Goal: Task Accomplishment & Management: Use online tool/utility

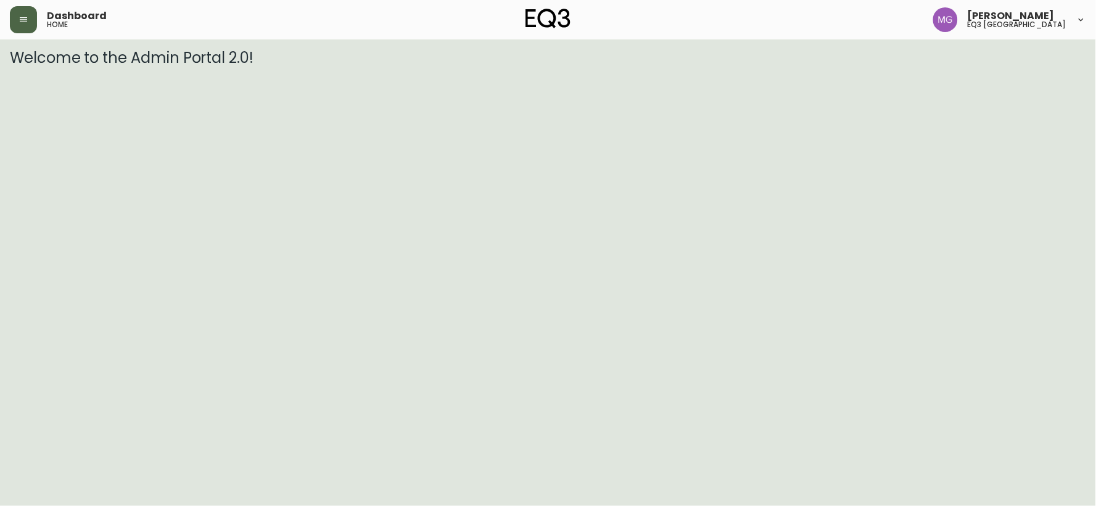
click at [22, 15] on icon "button" at bounding box center [24, 20] width 10 height 10
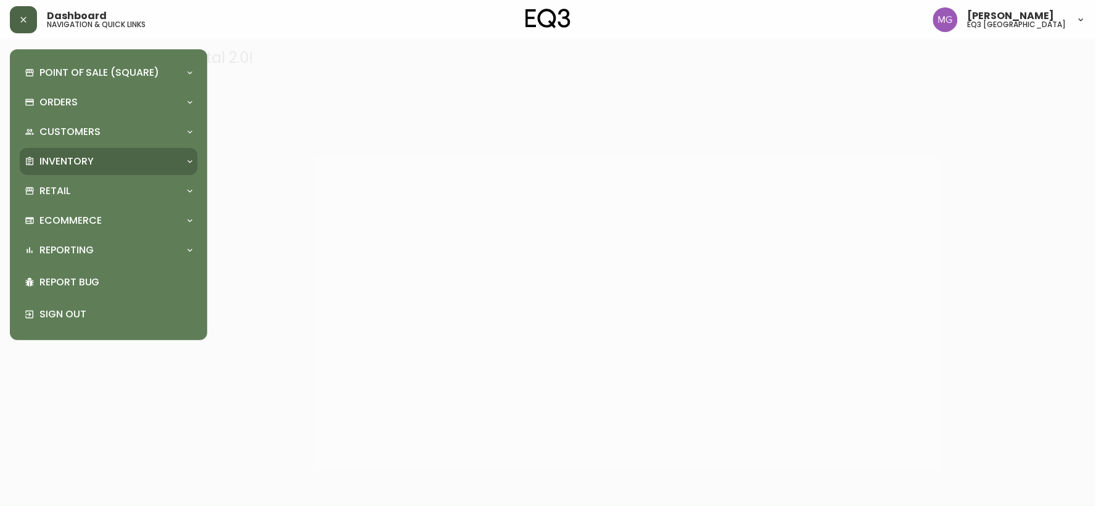
click at [65, 164] on p "Inventory" at bounding box center [66, 162] width 54 height 14
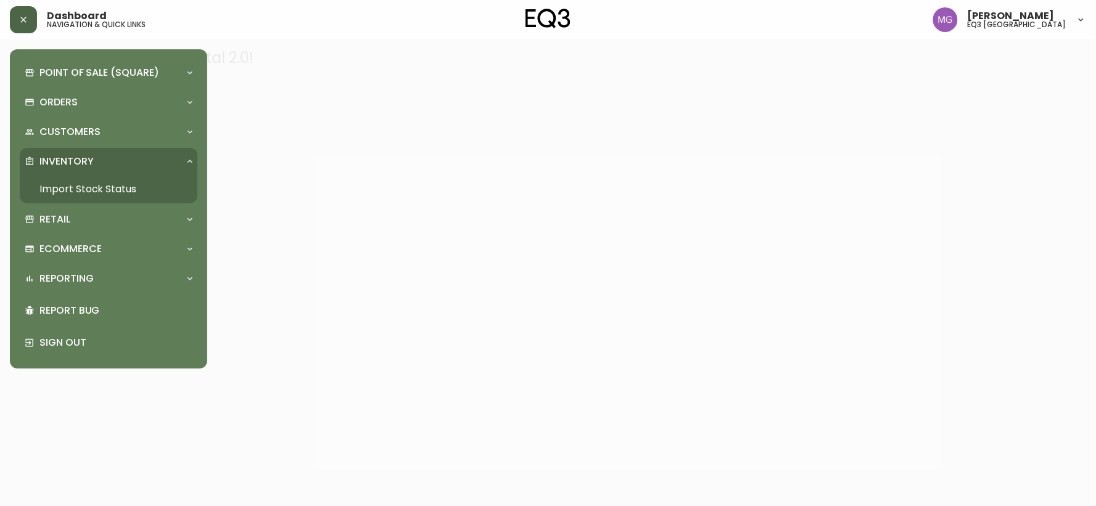
click at [68, 192] on link "Import Stock Status" at bounding box center [109, 189] width 178 height 28
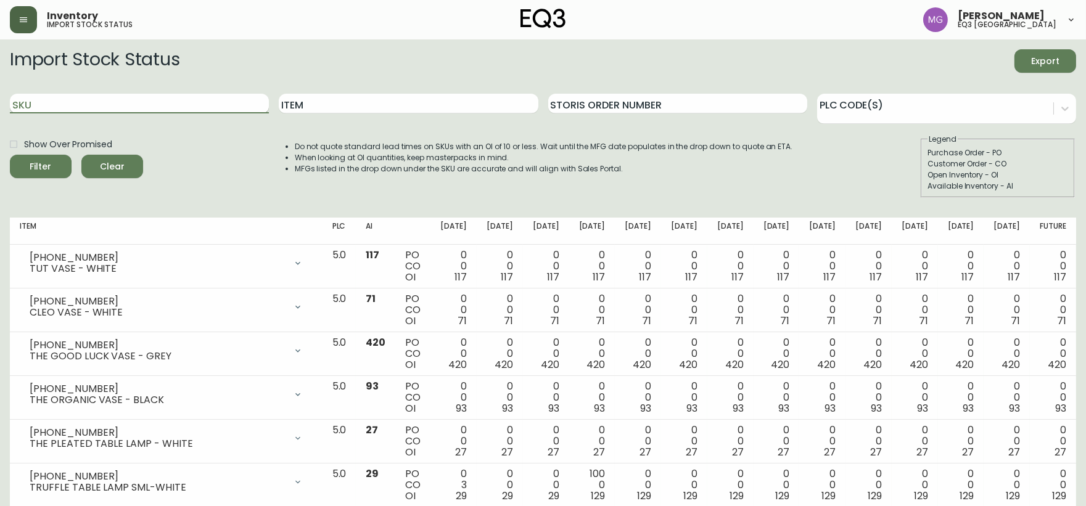
click at [178, 104] on input "SKU" at bounding box center [139, 104] width 259 height 20
click at [132, 108] on input "SKU" at bounding box center [139, 104] width 259 height 20
paste input "[PHONE_NUMBER]"
type input "[PHONE_NUMBER]"
click at [10, 155] on button "Filter" at bounding box center [41, 166] width 62 height 23
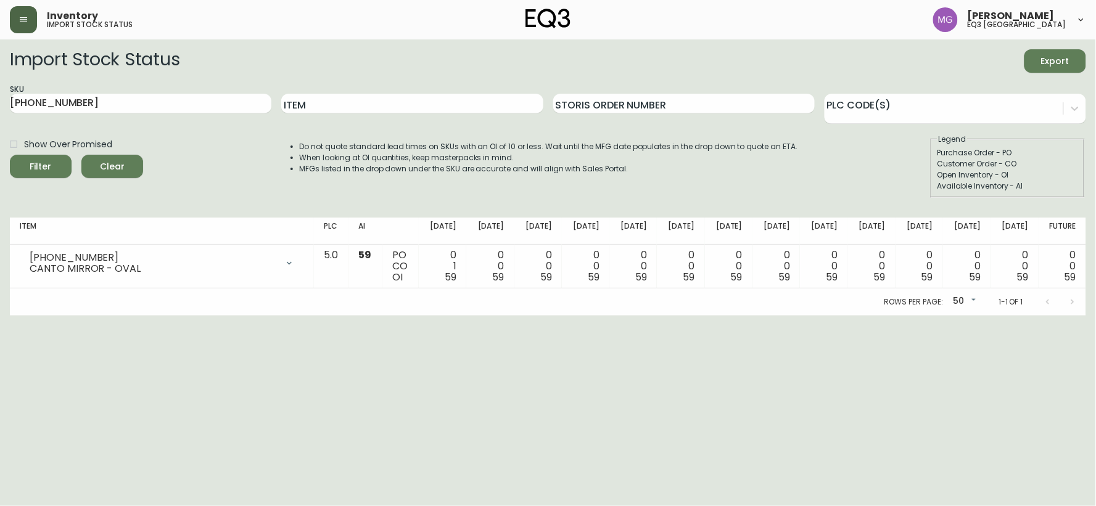
click at [901, 316] on html "Inventory import stock status [PERSON_NAME] eq3 [GEOGRAPHIC_DATA] Import Stock …" at bounding box center [548, 158] width 1096 height 316
click at [27, 25] on button "button" at bounding box center [23, 19] width 27 height 27
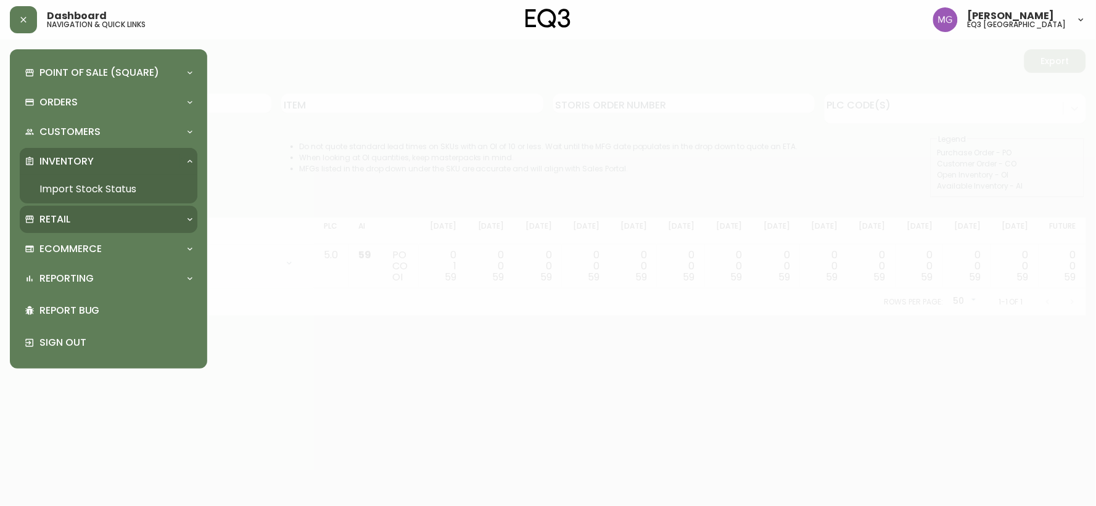
click at [73, 224] on div "Retail" at bounding box center [102, 220] width 155 height 14
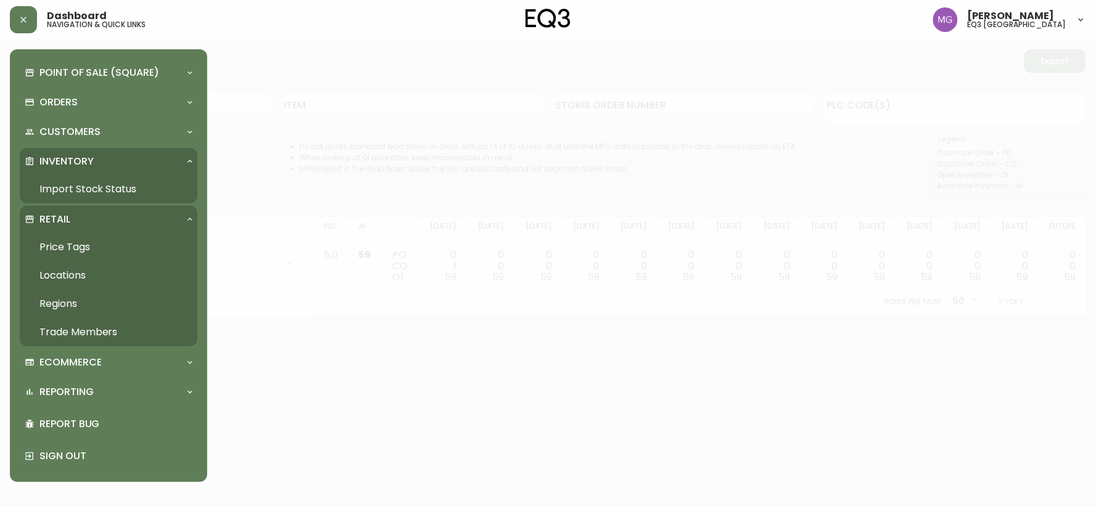
click at [72, 248] on link "Price Tags" at bounding box center [109, 247] width 178 height 28
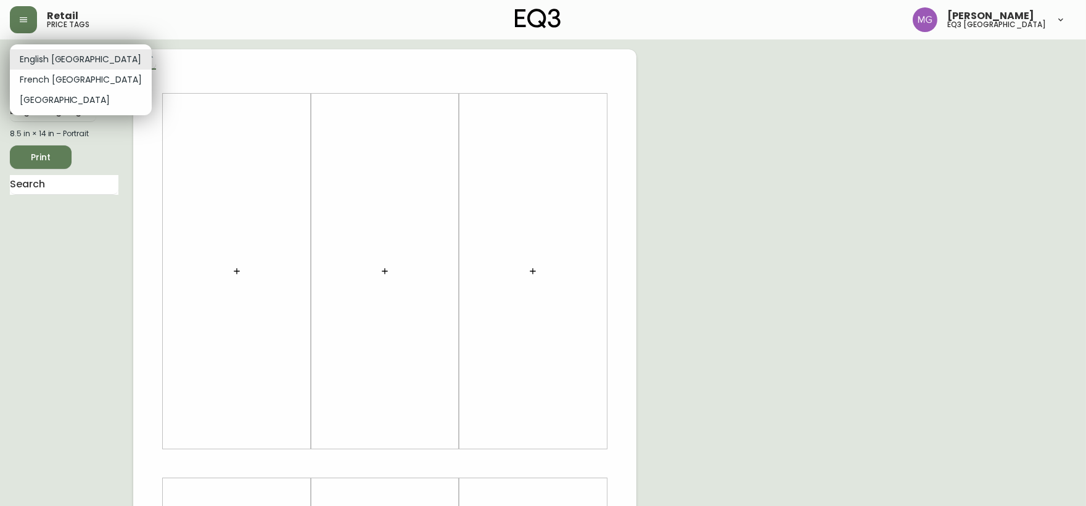
click at [35, 54] on body "Retail price tags [PERSON_NAME] eq3 [GEOGRAPHIC_DATA] English [GEOGRAPHIC_DATA]…" at bounding box center [543, 439] width 1086 height 878
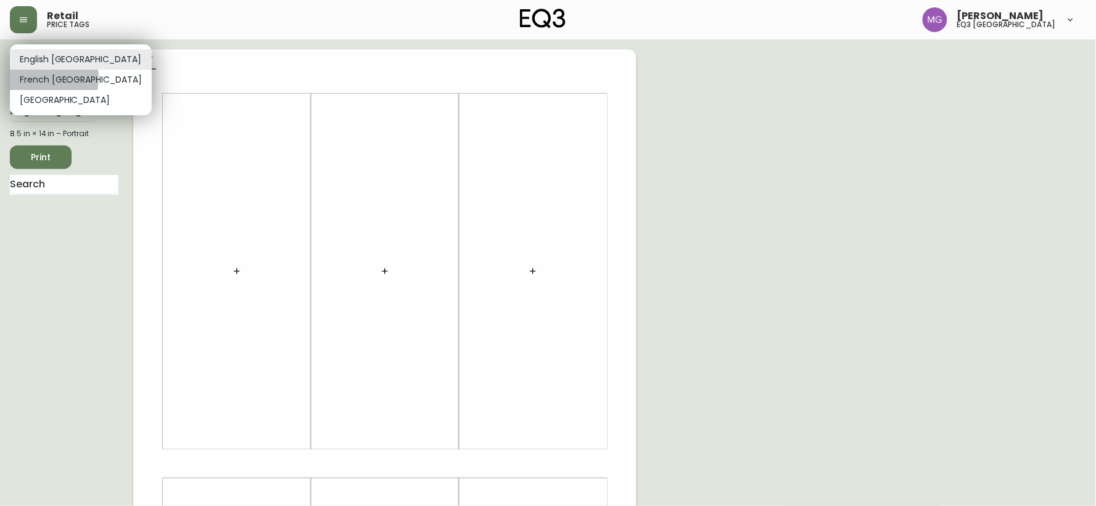
click at [35, 78] on li "French [GEOGRAPHIC_DATA]" at bounding box center [81, 80] width 142 height 20
type input "fr_CA"
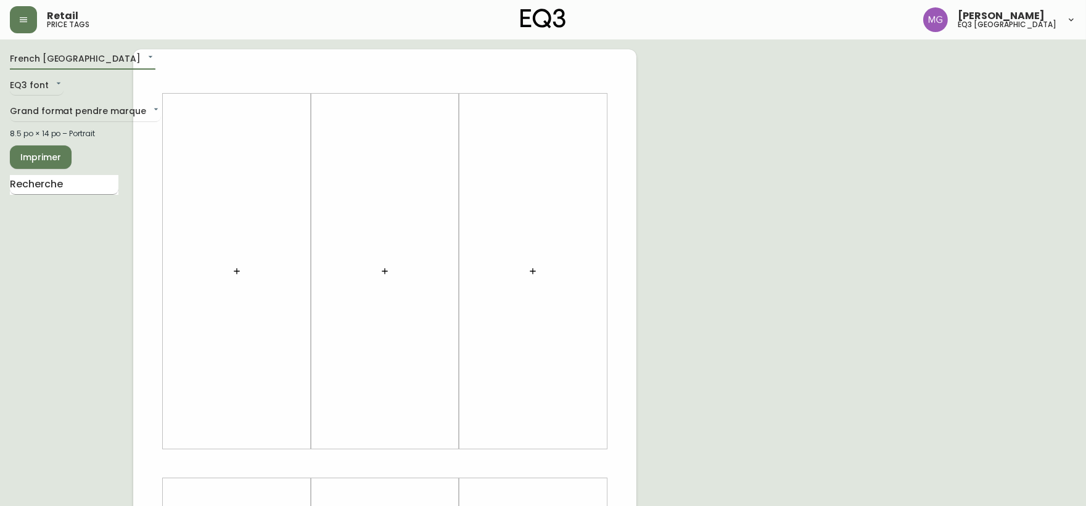
click at [36, 186] on input "text" at bounding box center [64, 185] width 109 height 20
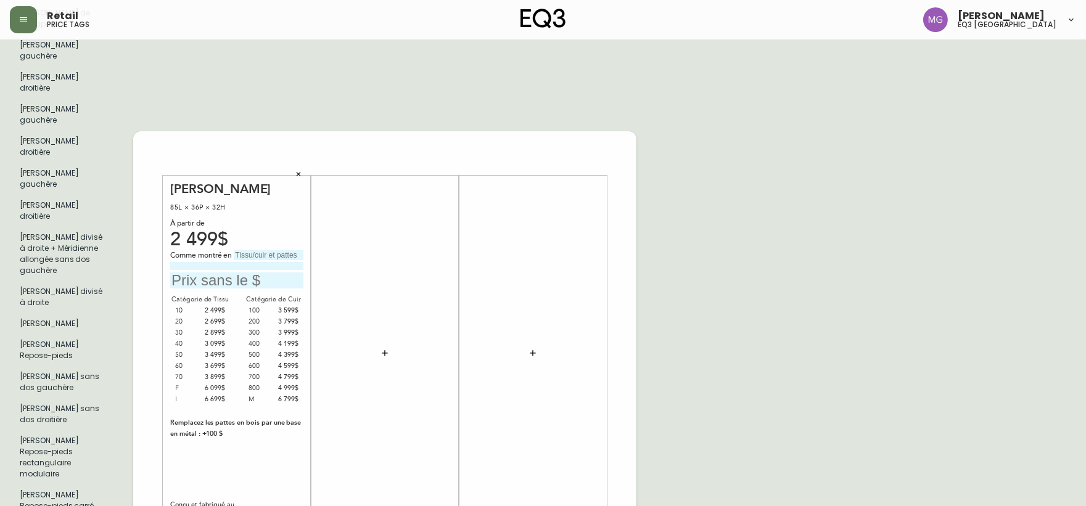
scroll to position [342, 0]
click at [300, 170] on icon "button" at bounding box center [298, 173] width 7 height 7
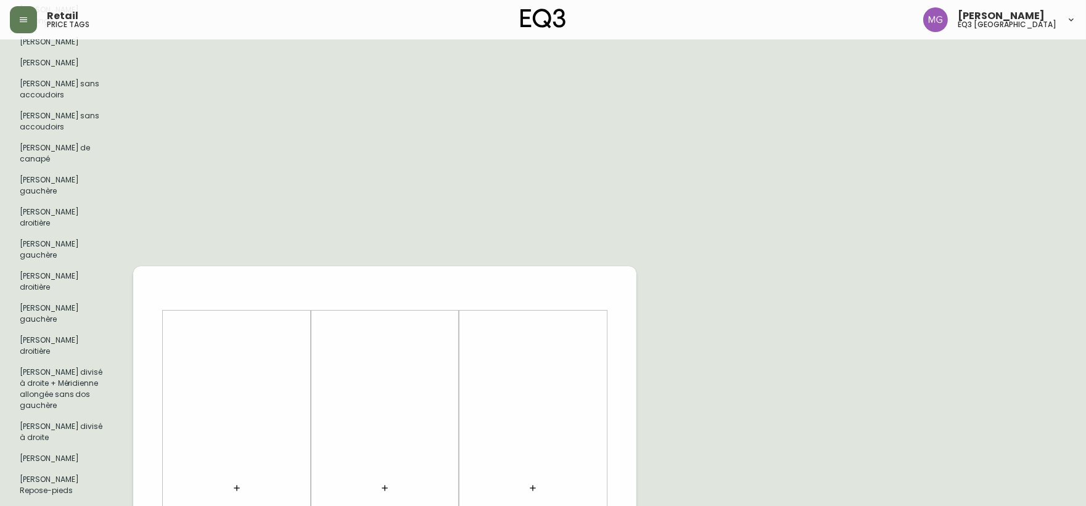
scroll to position [0, 0]
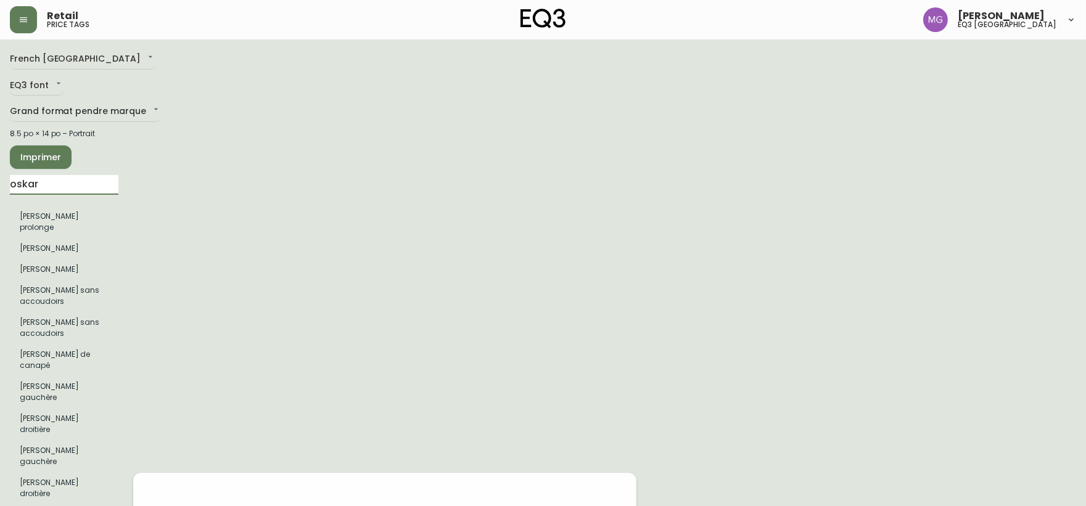
drag, startPoint x: 39, startPoint y: 186, endPoint x: 0, endPoint y: 176, distance: 40.7
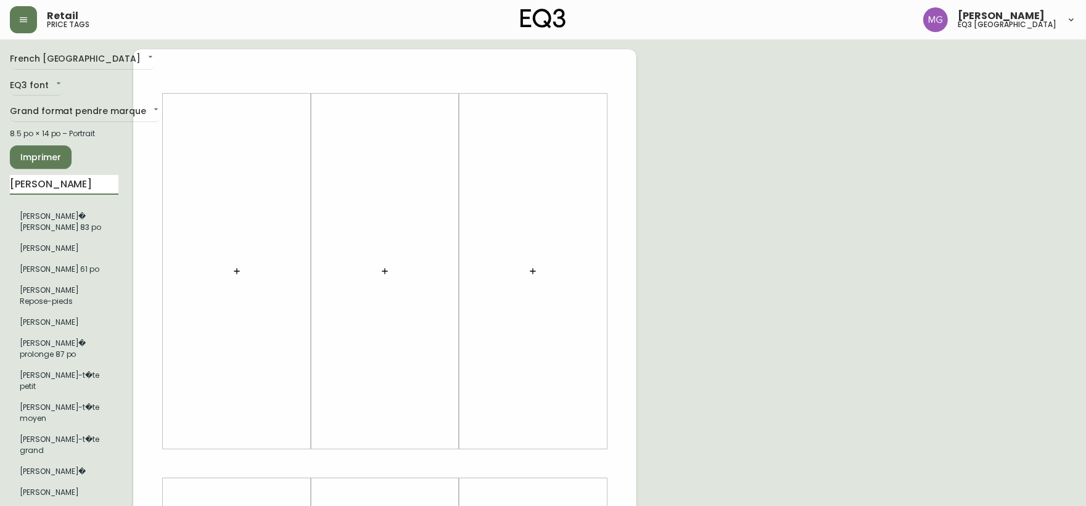
type input "[PERSON_NAME]"
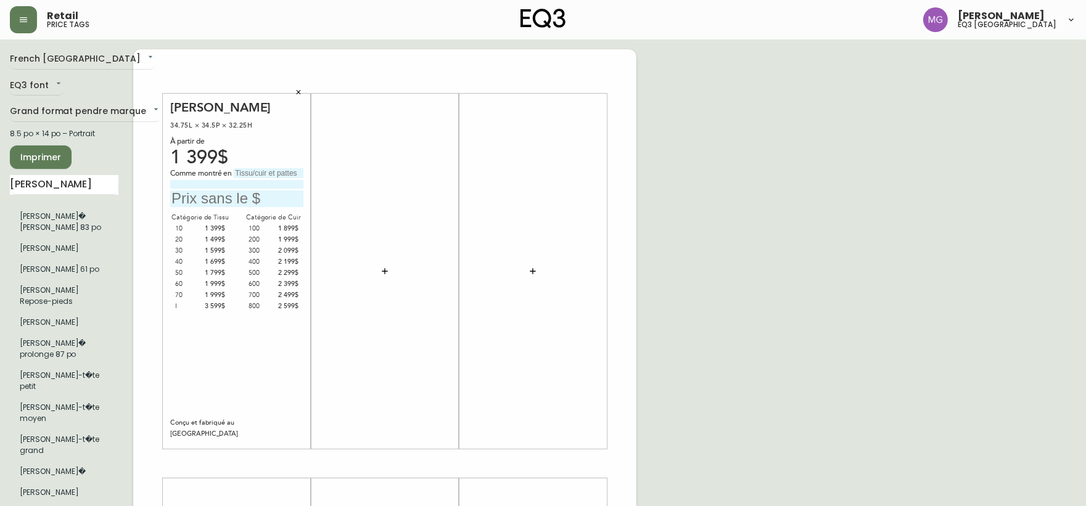
click at [266, 173] on input "text" at bounding box center [269, 173] width 70 height 10
type input "cuir catégorie 800"
click at [239, 183] on input at bounding box center [236, 184] width 133 height 8
type input "[PERSON_NAME], pattes aluminium"
click at [242, 201] on input "text" at bounding box center [236, 199] width 133 height 17
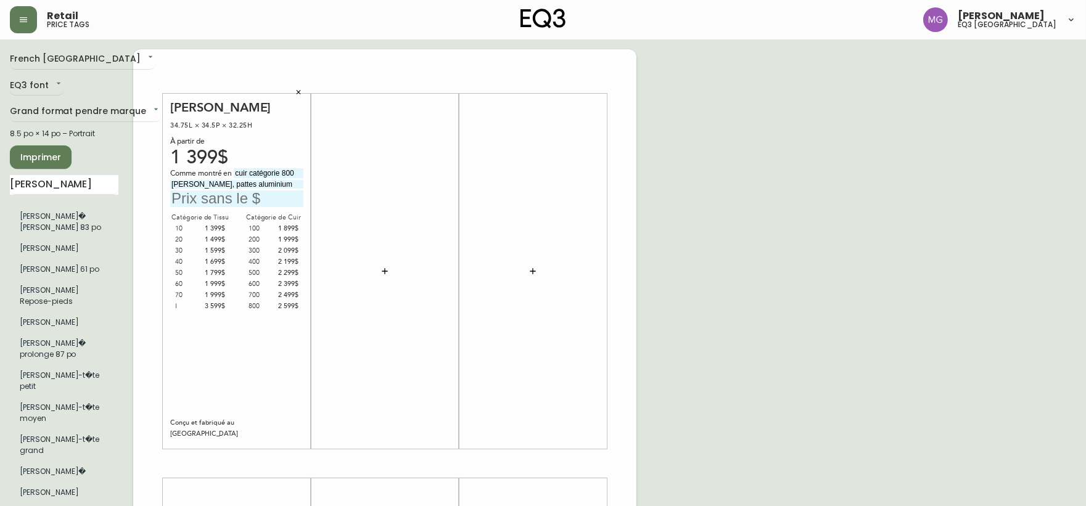
click at [233, 199] on input "text" at bounding box center [236, 199] width 133 height 17
type input "2599$"
click at [249, 371] on div "[PERSON_NAME] 34.75L × 34.5P × 32.25H À partir de 1 399$ Comme montré en cuir c…" at bounding box center [236, 272] width 133 height 344
click at [383, 270] on icon "button" at bounding box center [385, 271] width 10 height 10
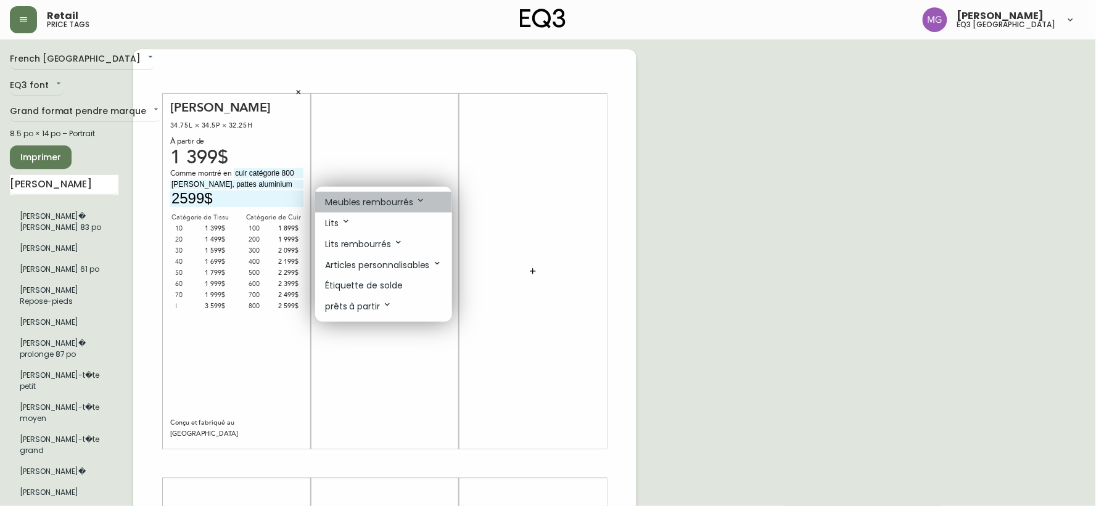
click at [370, 205] on p "Meubles rembourrés" at bounding box center [375, 203] width 101 height 14
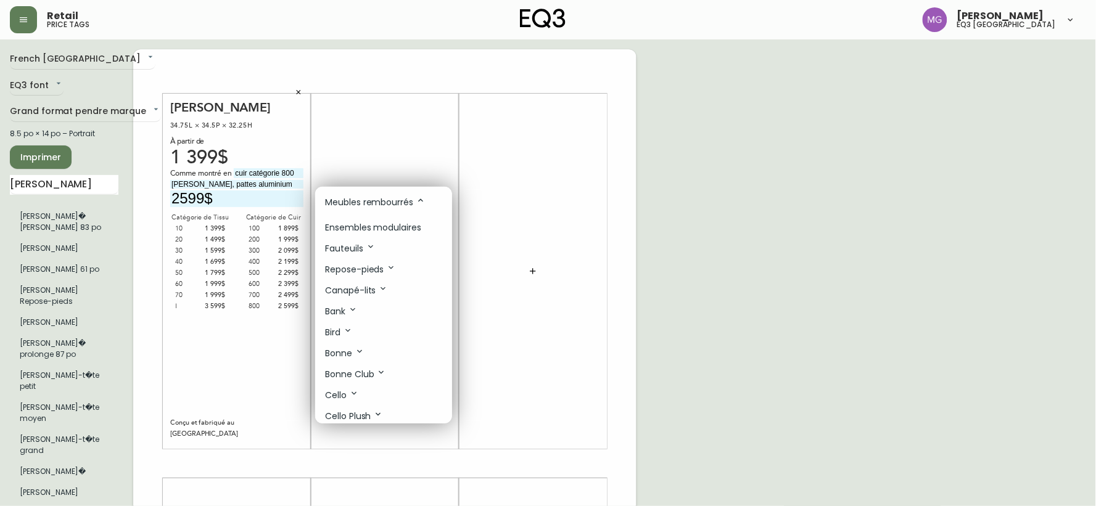
click at [369, 229] on p "Ensembles modulaires" at bounding box center [373, 227] width 96 height 13
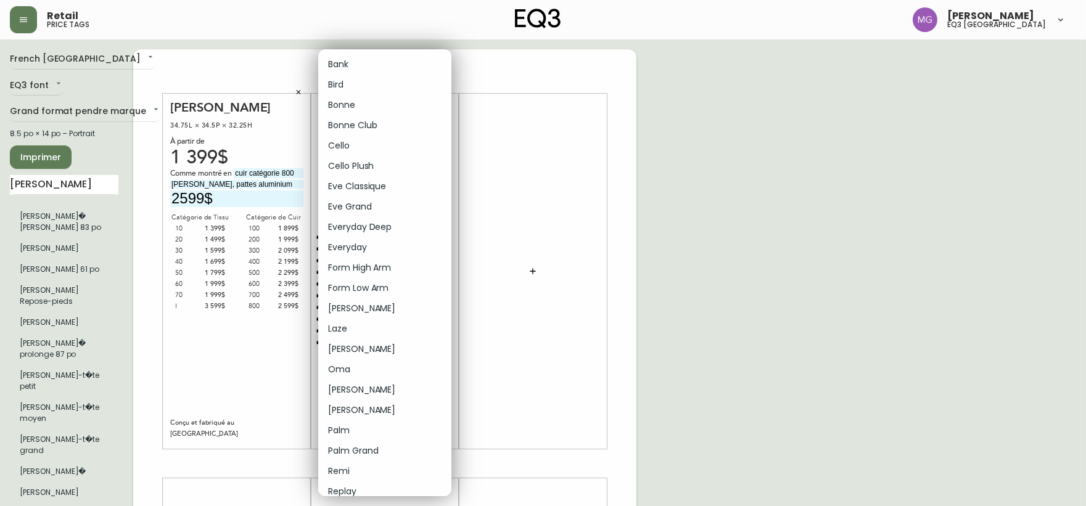
click at [363, 104] on body "Retail price tags [PERSON_NAME] eq3 [GEOGRAPHIC_DATA] [GEOGRAPHIC_DATA] fr_CA E…" at bounding box center [543, 439] width 1086 height 878
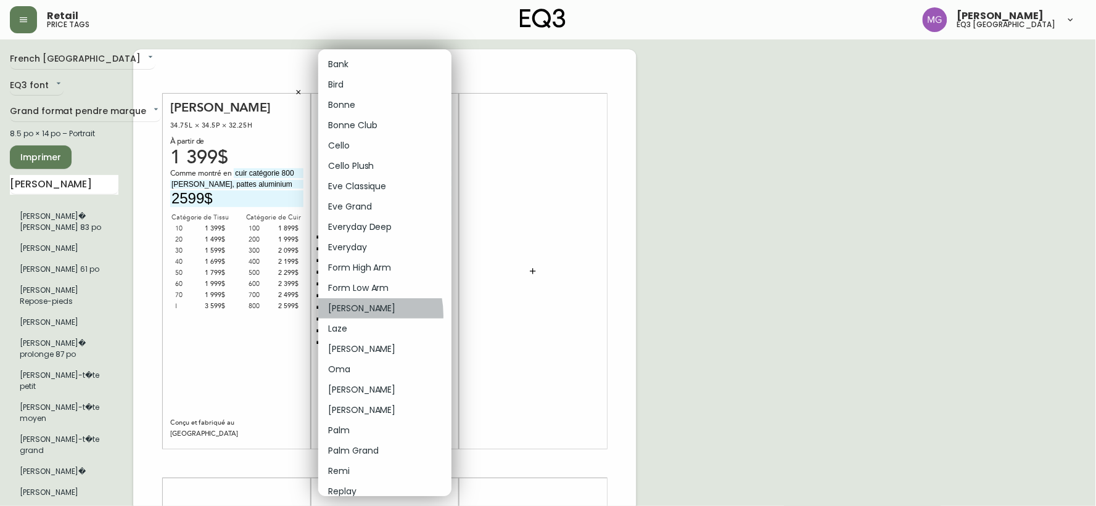
click at [344, 316] on li "[PERSON_NAME]" at bounding box center [384, 309] width 133 height 20
type input "12"
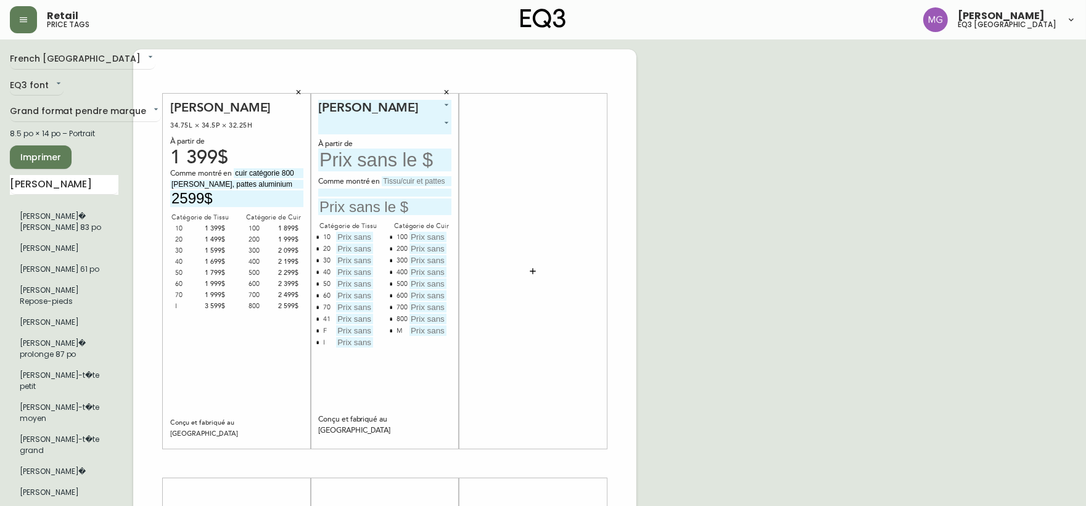
click at [378, 124] on body "Retail price tags [PERSON_NAME] eq3 [GEOGRAPHIC_DATA] [GEOGRAPHIC_DATA] fr_CA E…" at bounding box center [543, 439] width 1086 height 878
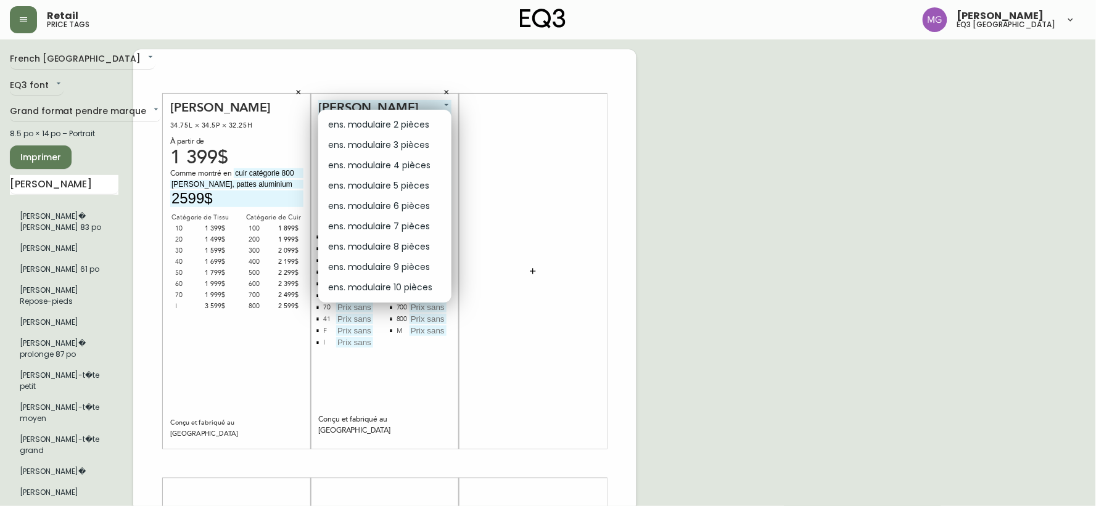
click at [378, 142] on li "ens. modulaire 3 pièces" at bounding box center [384, 145] width 133 height 20
type input "1"
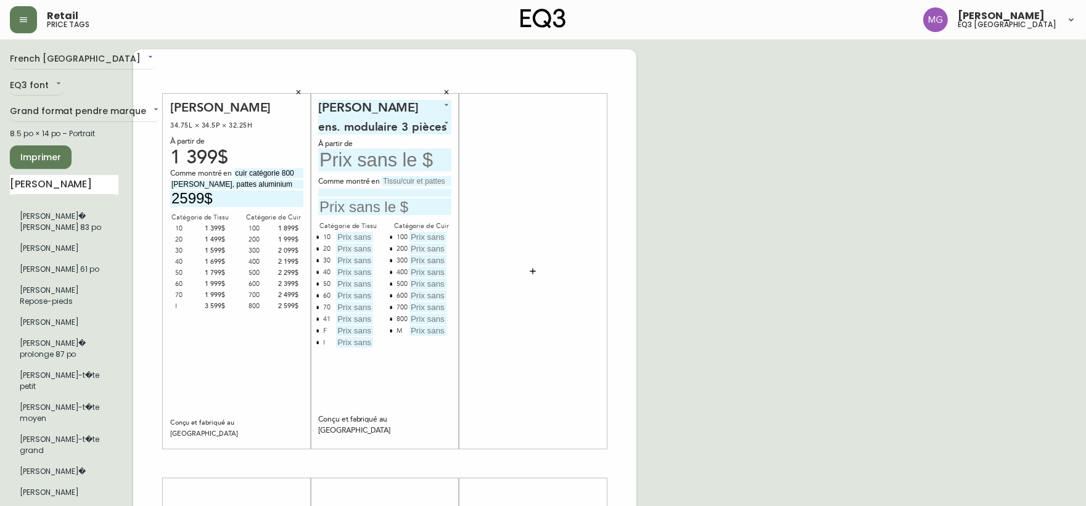
click at [369, 161] on input "text" at bounding box center [384, 160] width 133 height 23
type input "3699$"
click at [368, 208] on input "text" at bounding box center [384, 207] width 133 height 17
type input "4024$"
click at [392, 181] on input "text" at bounding box center [417, 181] width 70 height 10
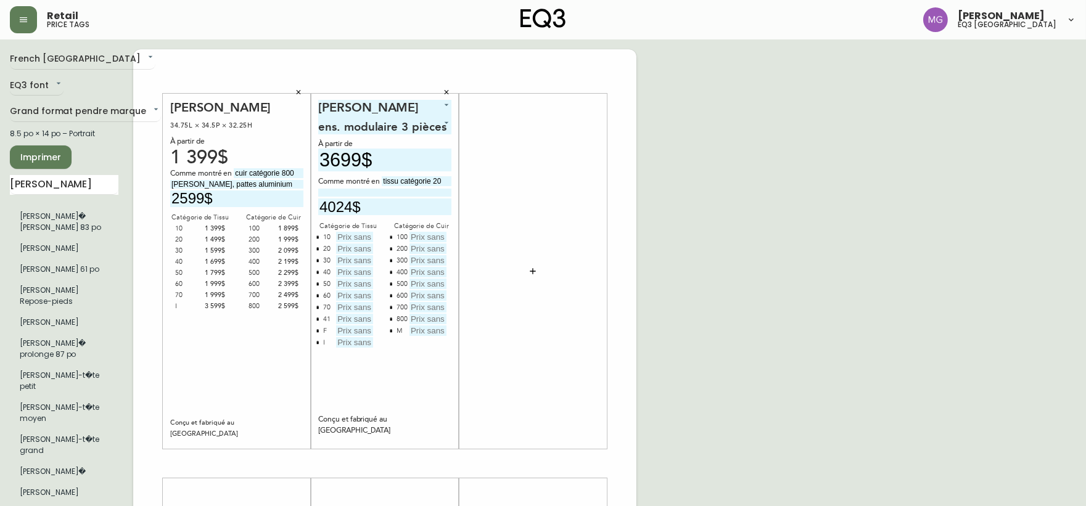
type input "tissu catégorie 20"
click at [373, 193] on input at bounding box center [384, 193] width 133 height 8
type input "Panama Natural, pattes en noyer"
click at [812, 204] on div "French Canada fr_CA EQ3 font EQ3 Grand format pendre marque large 8.5 po × 14 p…" at bounding box center [543, 463] width 1067 height 829
click at [355, 235] on input "text" at bounding box center [354, 237] width 37 height 10
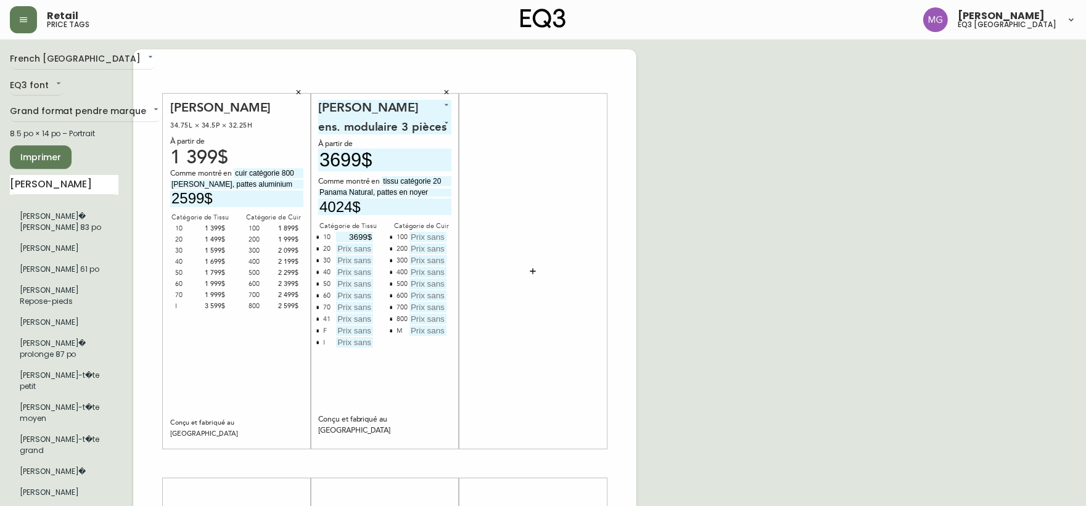
type input "3699$"
click at [350, 249] on input "text" at bounding box center [354, 249] width 37 height 10
type input "4024$"
click at [429, 236] on input "text" at bounding box center [428, 237] width 37 height 10
type input "5399$"
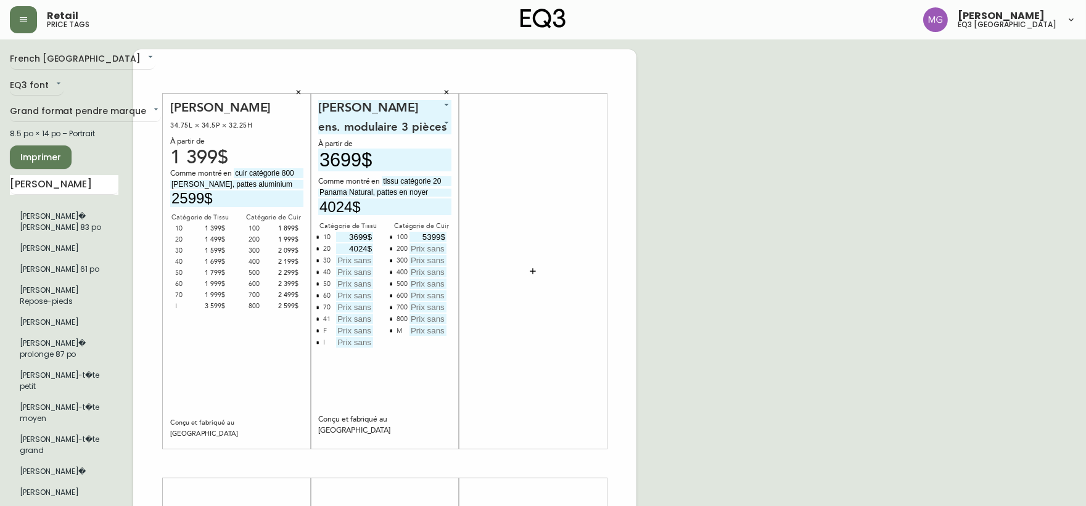
click at [433, 244] on input "text" at bounding box center [428, 249] width 37 height 10
type input "5724$"
click at [774, 173] on div "French Canada fr_CA EQ3 font EQ3 Grand format pendre marque large 8.5 po × 14 p…" at bounding box center [543, 463] width 1067 height 829
click at [361, 256] on input "text" at bounding box center [354, 260] width 37 height 10
type input "4349$"
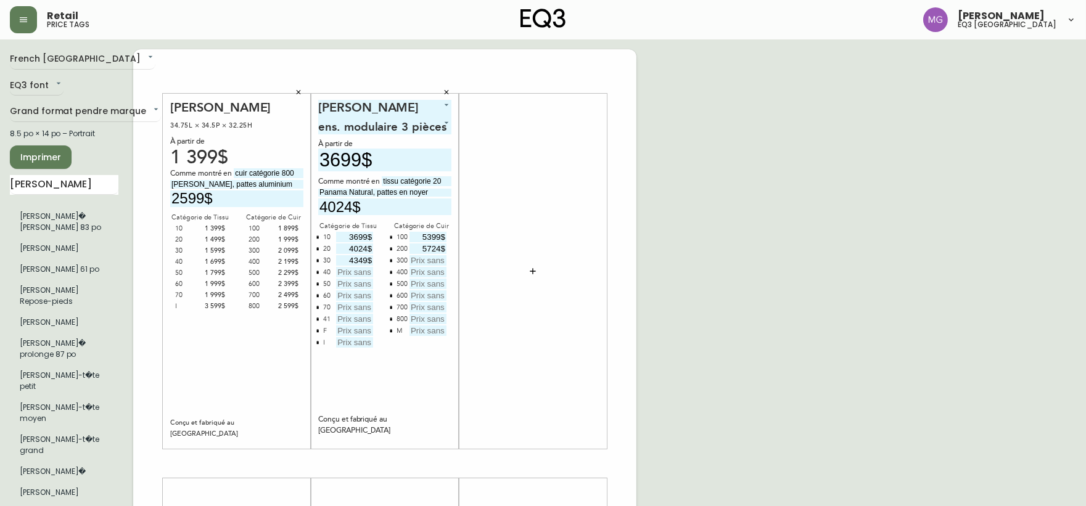
click at [340, 270] on input "text" at bounding box center [354, 272] width 37 height 10
type input "4674$"
click at [341, 279] on input "text" at bounding box center [354, 284] width 37 height 10
type input "4999$"
click at [346, 291] on input "text" at bounding box center [354, 296] width 37 height 10
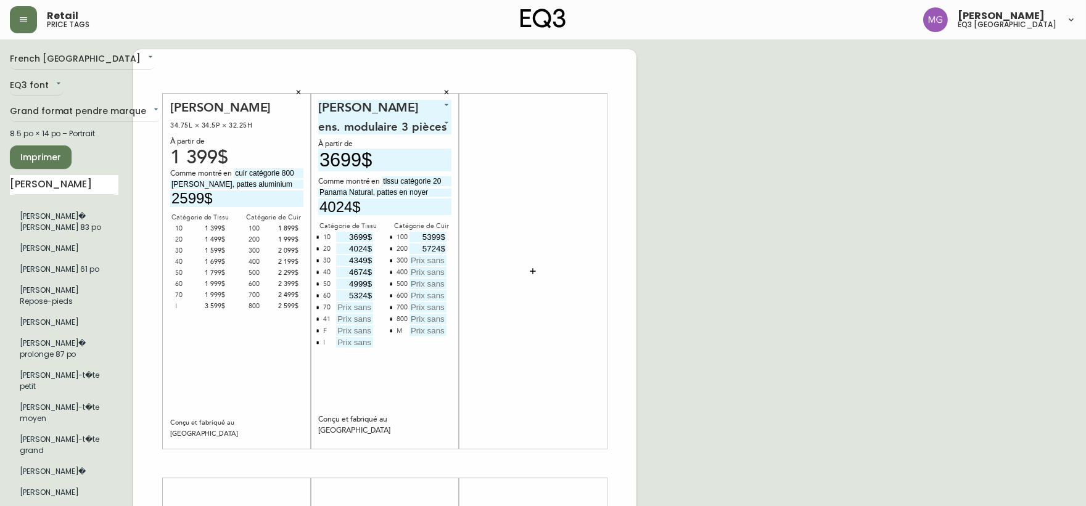
type input "5324$"
click at [352, 304] on input "text" at bounding box center [354, 307] width 37 height 10
type input "5649$"
click at [349, 344] on input "text" at bounding box center [354, 342] width 37 height 10
type input "10899$"
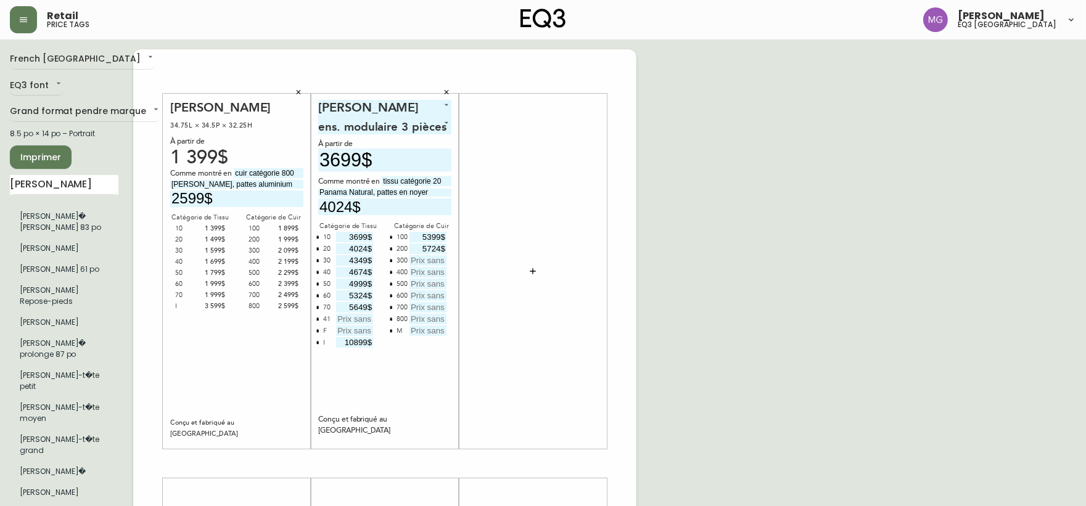
click at [362, 319] on input "text" at bounding box center [354, 319] width 37 height 10
type input "nd"
click at [361, 328] on input "text" at bounding box center [354, 331] width 37 height 10
type input "nd"
click at [433, 329] on input "text" at bounding box center [428, 331] width 37 height 10
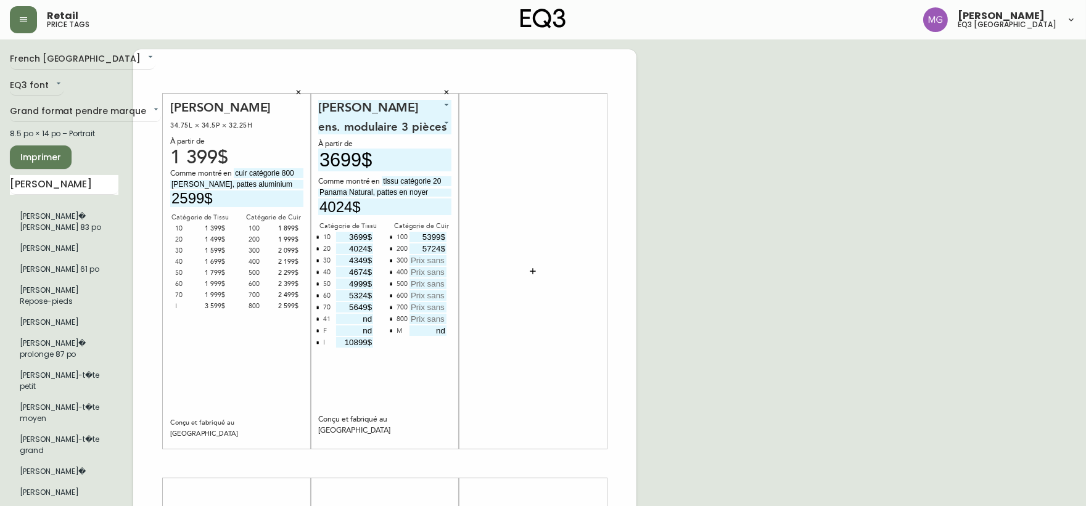
type input "nd"
click at [424, 265] on input "text" at bounding box center [428, 260] width 37 height 10
type input "6049$"
click at [426, 267] on input "text" at bounding box center [428, 272] width 37 height 10
type input "6374$"
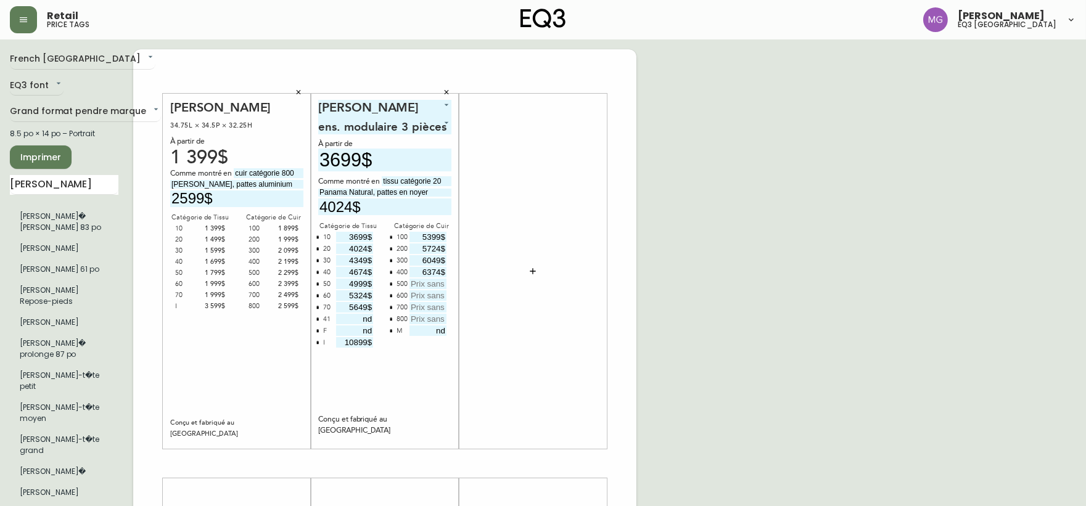
click at [424, 279] on input "text" at bounding box center [428, 284] width 37 height 10
type input "6699$"
click at [423, 295] on input "text" at bounding box center [428, 296] width 37 height 10
type input "7024$"
click at [427, 305] on input "text" at bounding box center [428, 307] width 37 height 10
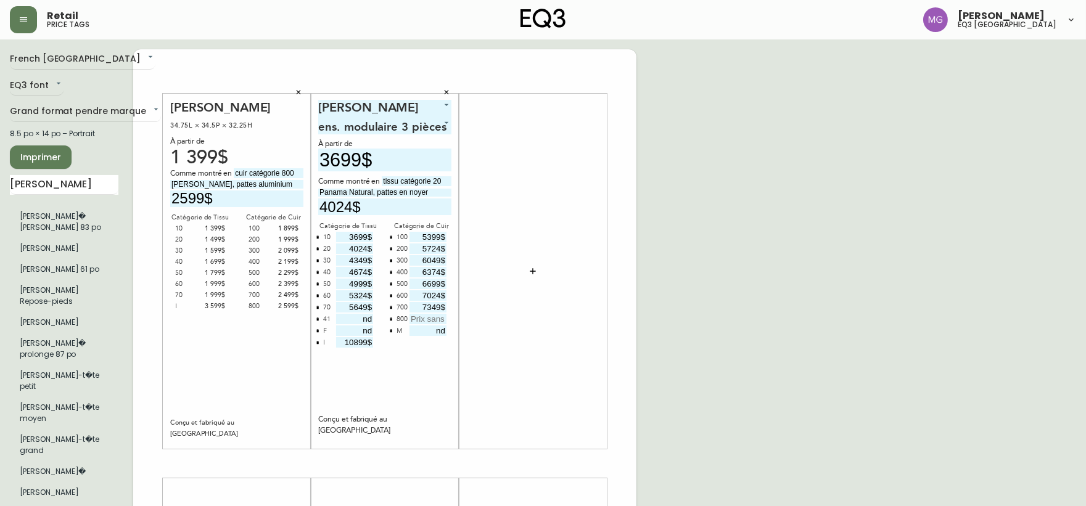
type input "7349$"
click at [426, 316] on input "text" at bounding box center [428, 319] width 37 height 10
type input "7674$"
click at [756, 274] on div "French Canada fr_CA EQ3 font EQ3 Grand format pendre marque large 8.5 po × 14 p…" at bounding box center [543, 463] width 1067 height 829
click at [534, 271] on icon "button" at bounding box center [533, 271] width 6 height 6
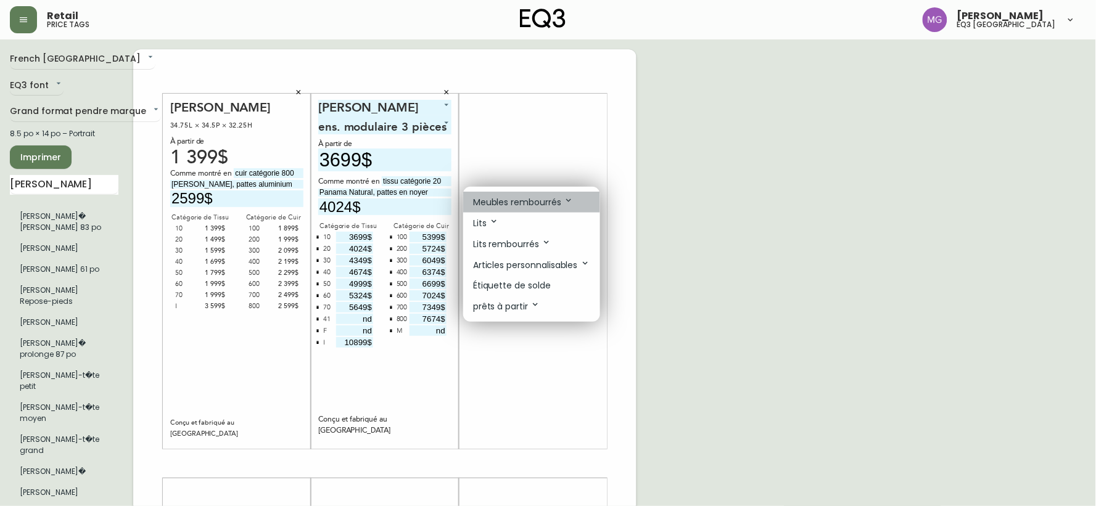
click at [521, 200] on p "Meubles rembourrés" at bounding box center [523, 203] width 101 height 14
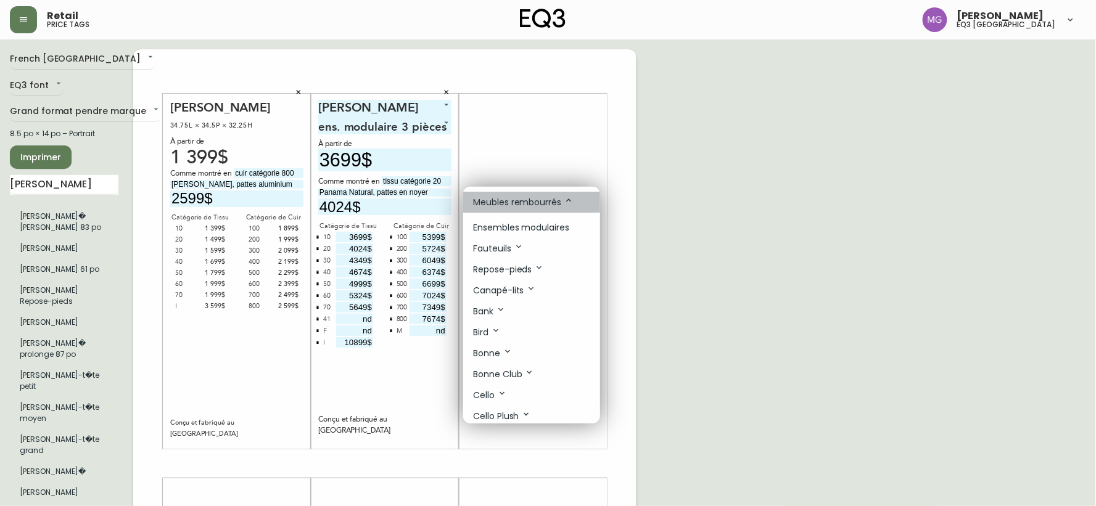
click at [527, 202] on p "Meubles rembourrés" at bounding box center [523, 203] width 101 height 14
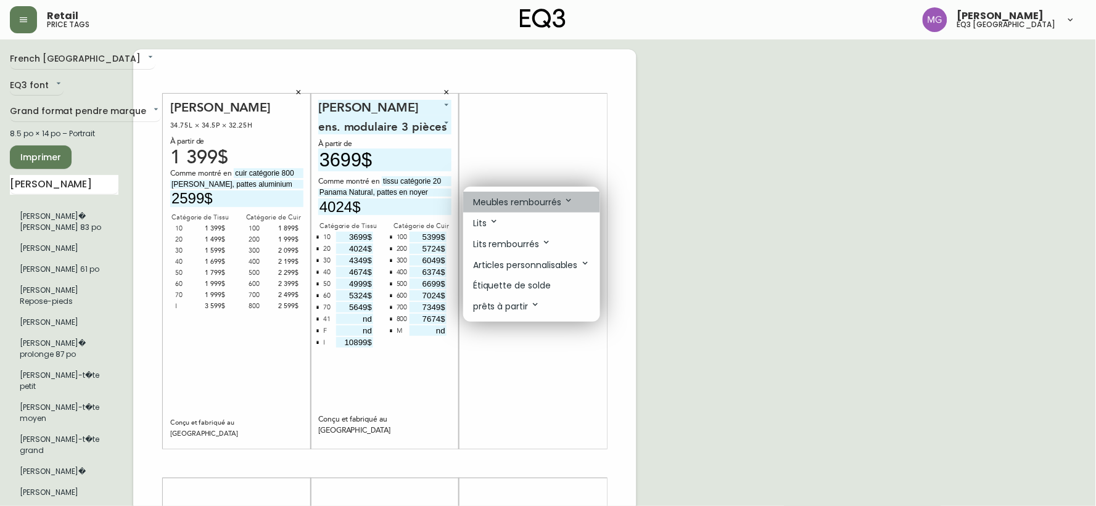
click at [527, 202] on p "Meubles rembourrés" at bounding box center [523, 203] width 101 height 14
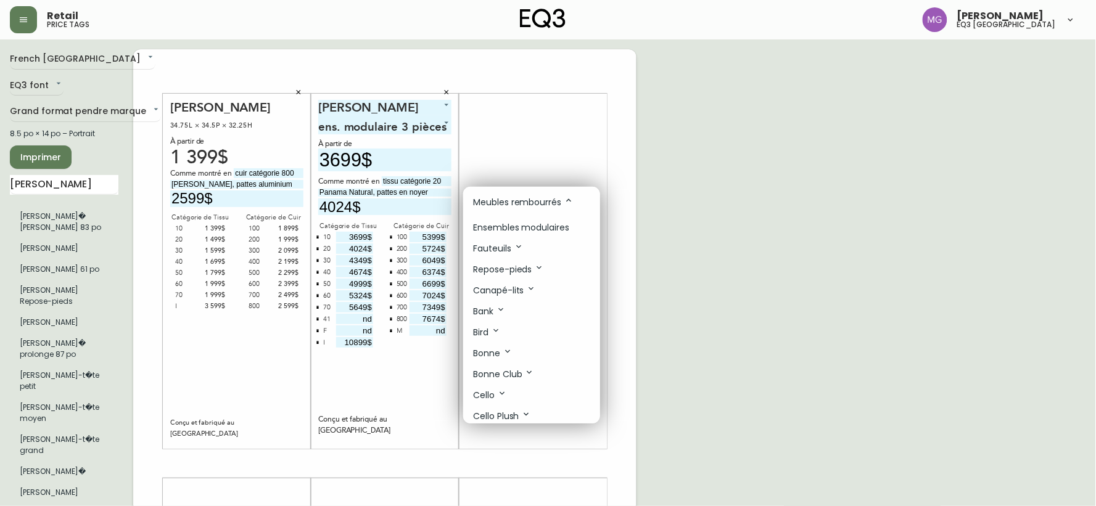
click at [517, 225] on p "Ensembles modulaires" at bounding box center [521, 227] width 96 height 13
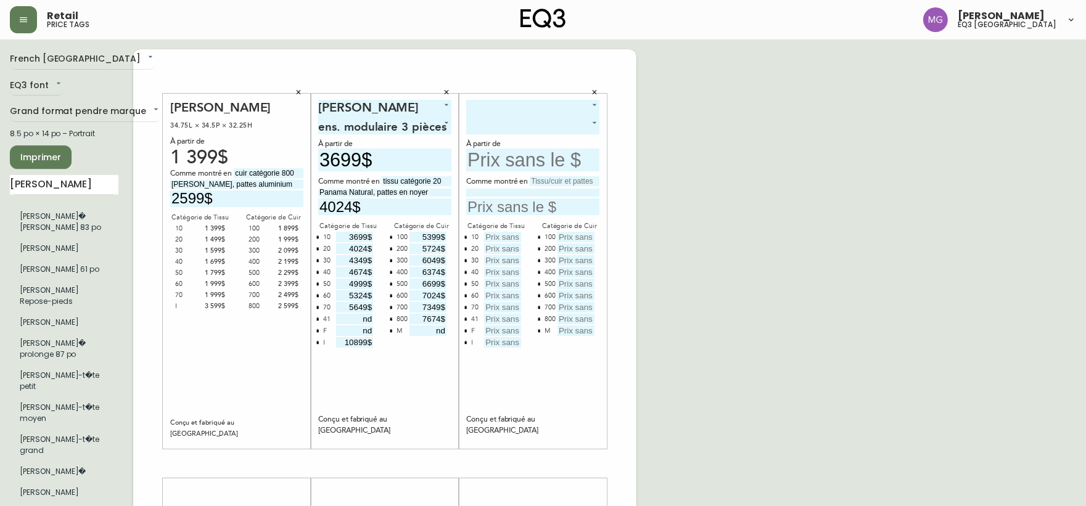
click at [516, 102] on body "Retail price tags [PERSON_NAME] eq3 [GEOGRAPHIC_DATA] [GEOGRAPHIC_DATA] fr_CA E…" at bounding box center [543, 439] width 1086 height 878
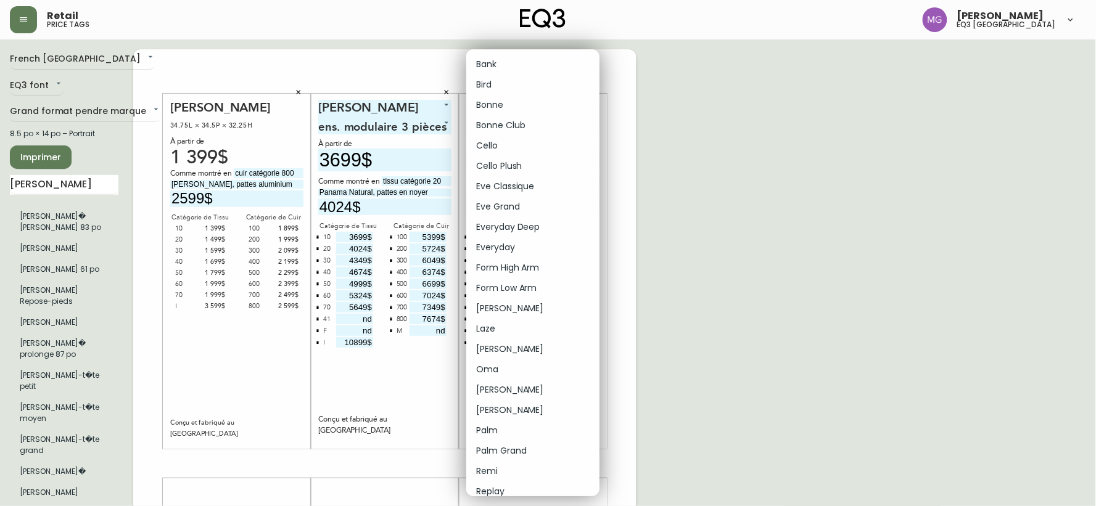
click at [505, 163] on li "Cello Plush" at bounding box center [532, 166] width 133 height 20
type input "5"
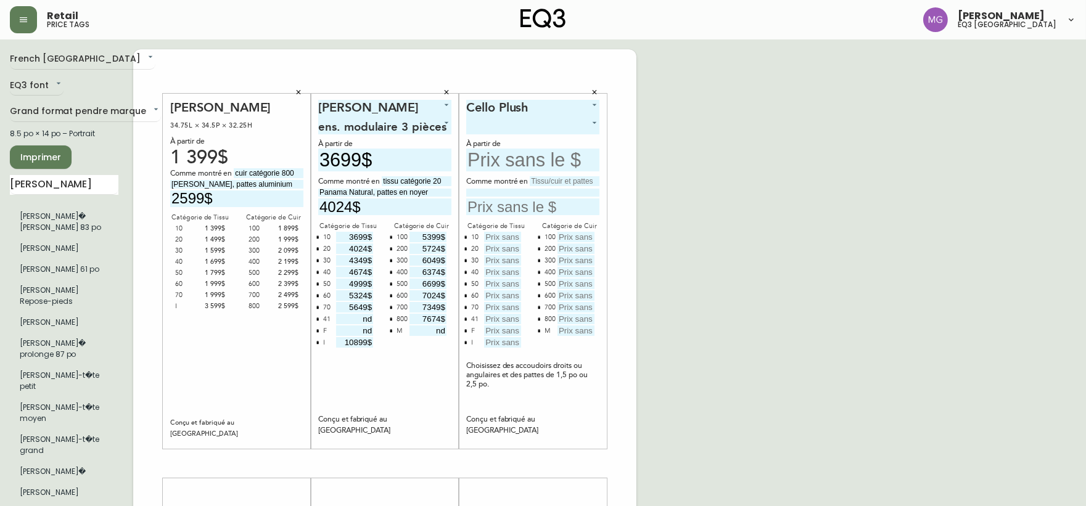
click at [512, 125] on body "Retail price tags [PERSON_NAME] eq3 [GEOGRAPHIC_DATA] [GEOGRAPHIC_DATA] fr_CA E…" at bounding box center [543, 439] width 1086 height 878
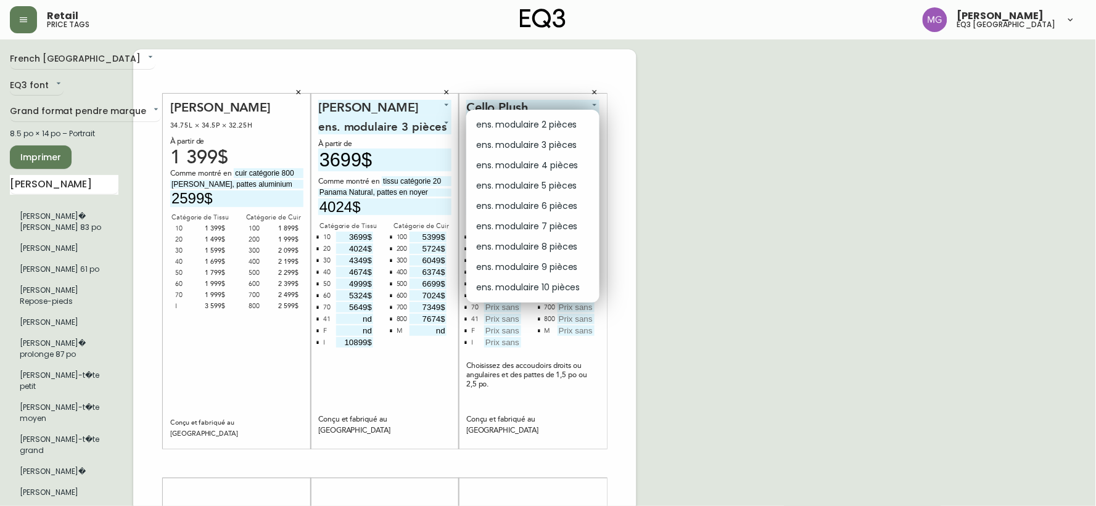
click at [518, 163] on li "ens. modulaire 4 pièces" at bounding box center [532, 165] width 133 height 20
type input "2"
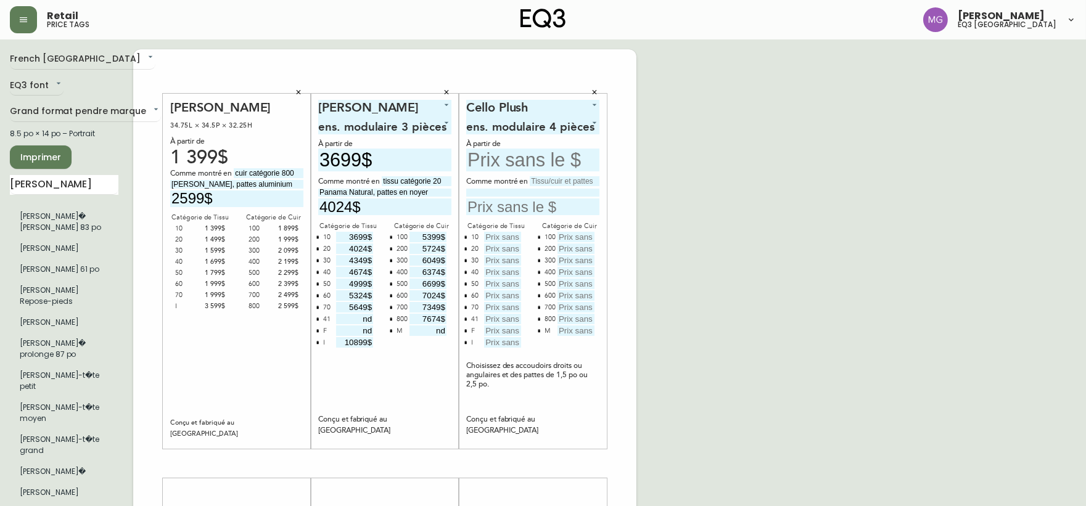
click at [537, 181] on input "text" at bounding box center [565, 181] width 70 height 10
type input "tissu catégorie 50"
click at [523, 189] on input at bounding box center [532, 193] width 133 height 8
type input "Aspen Pebble, pattes de 2.5''"
click at [534, 160] on input "text" at bounding box center [532, 160] width 133 height 23
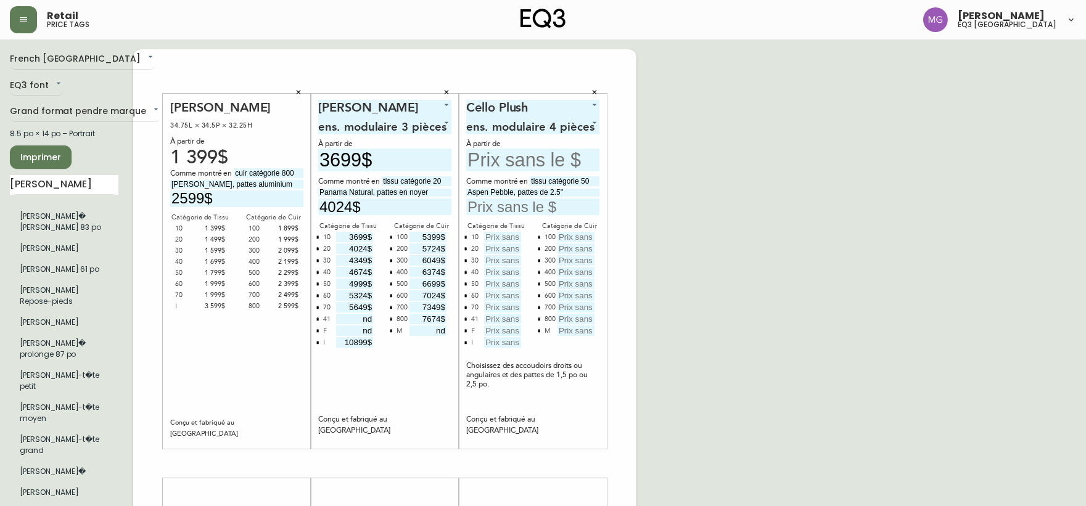
click at [527, 206] on input "text" at bounding box center [532, 207] width 133 height 17
type input "10398$"
click at [830, 204] on div "French Canada fr_CA EQ3 font EQ3 Grand format pendre marque large 8.5 po × 14 p…" at bounding box center [543, 463] width 1067 height 829
click at [521, 156] on input "text" at bounding box center [532, 160] width 133 height 23
click at [524, 159] on input "text" at bounding box center [532, 160] width 133 height 23
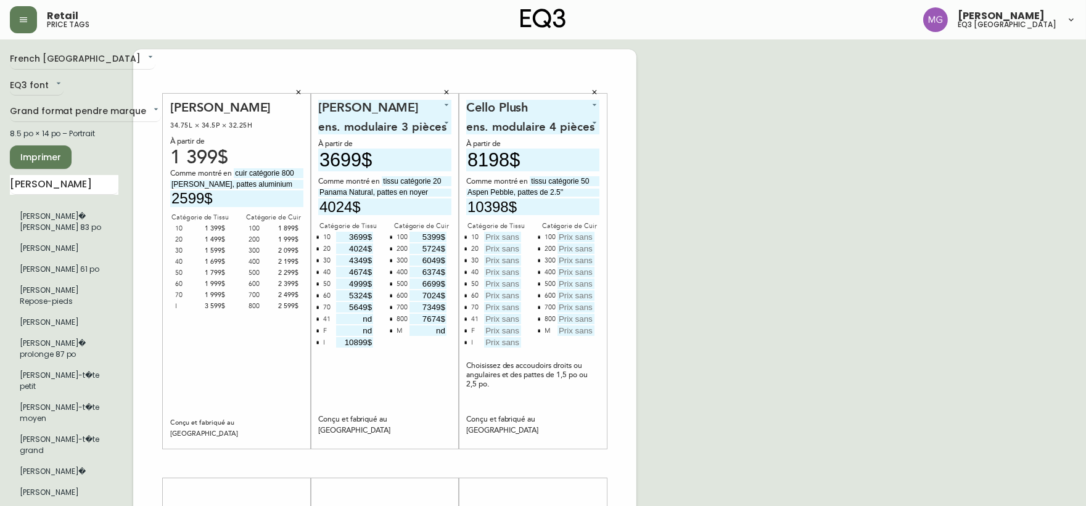
type input "8198$"
click at [503, 236] on input "text" at bounding box center [502, 237] width 37 height 10
type input "8198$"
click at [498, 281] on input "text" at bounding box center [502, 284] width 37 height 10
type input "10398$"
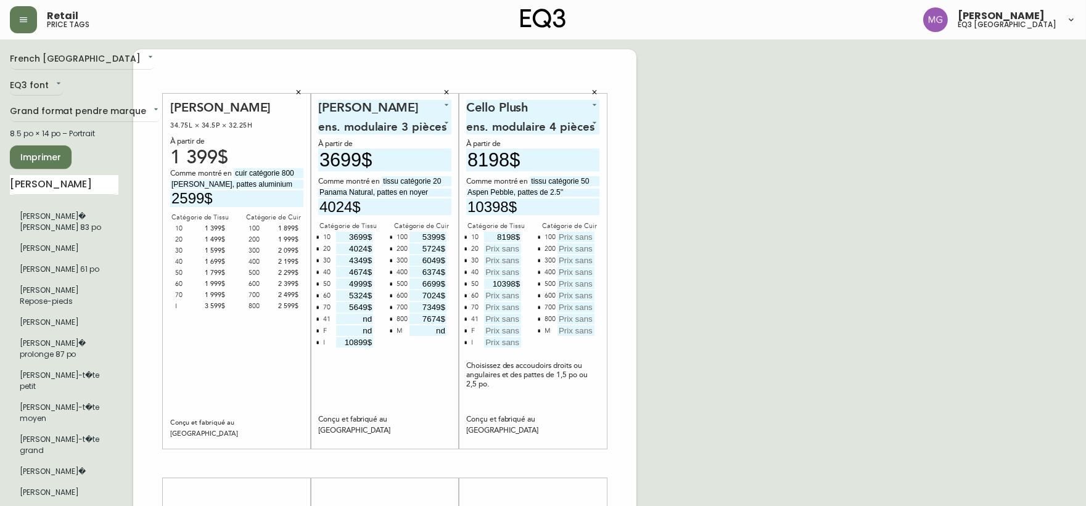
click at [501, 248] on input "text" at bounding box center [502, 249] width 37 height 10
type input "8748$"
click at [500, 257] on input "text" at bounding box center [502, 260] width 37 height 10
type input "9298$"
click at [510, 270] on input "text" at bounding box center [502, 272] width 37 height 10
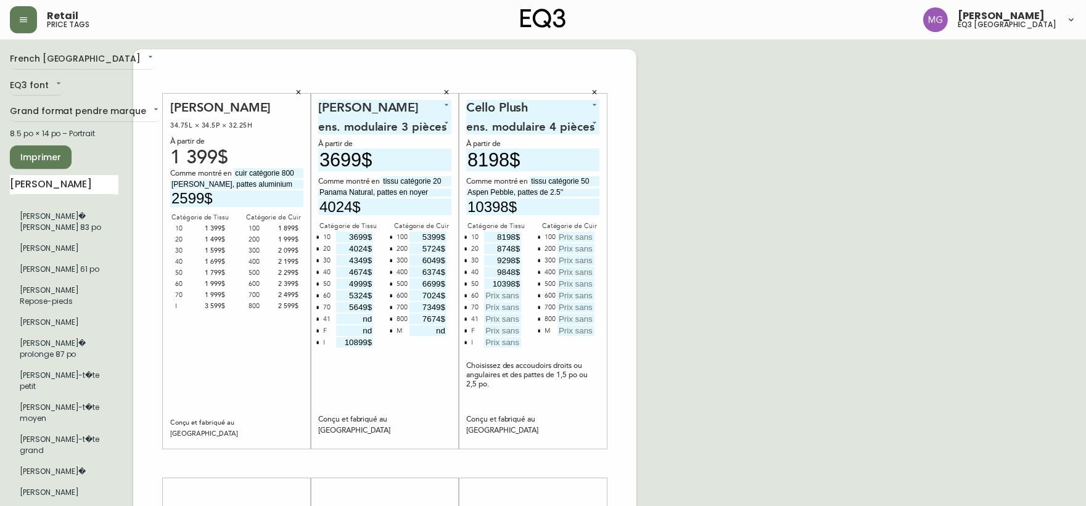
type input "9848$"
click at [510, 295] on input "text" at bounding box center [502, 296] width 37 height 10
type input "10948$"
click at [490, 305] on input "text" at bounding box center [502, 307] width 37 height 10
type input "11498$"
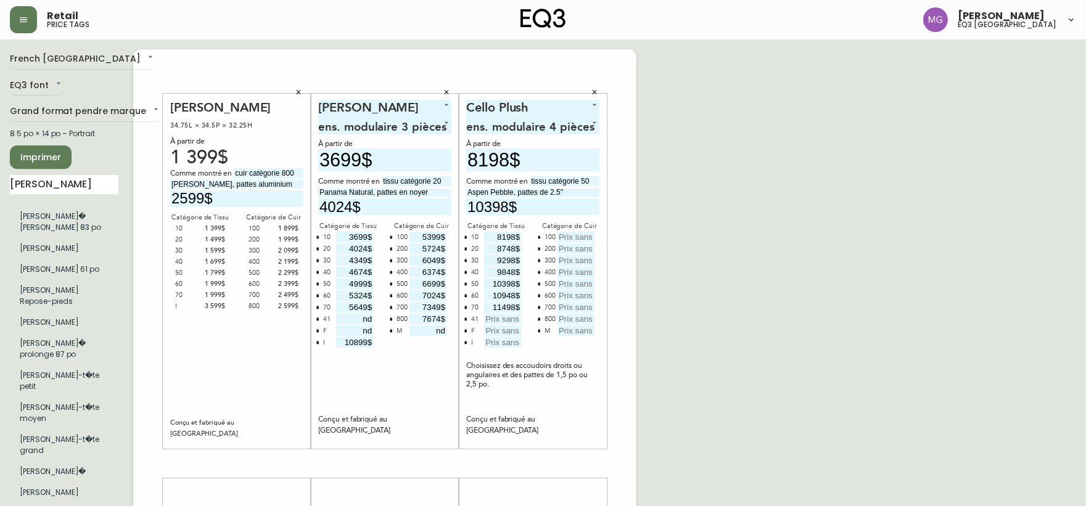
click at [501, 319] on input "text" at bounding box center [502, 319] width 37 height 10
type input "nd"
click at [502, 331] on input "text" at bounding box center [502, 331] width 37 height 10
type input "nd"
click at [503, 344] on input "text" at bounding box center [502, 342] width 37 height 10
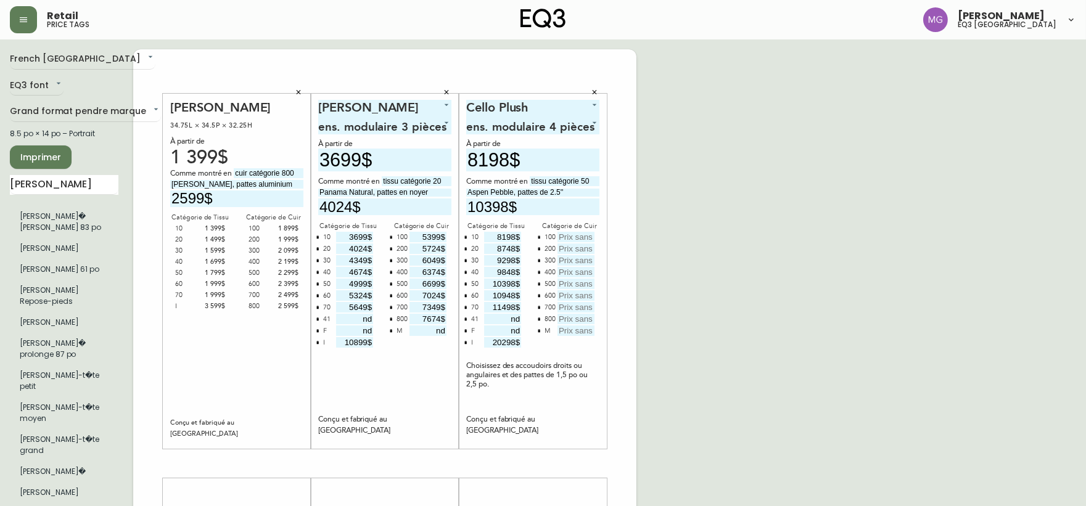
type input "20298$"
click at [567, 233] on input "text" at bounding box center [576, 237] width 37 height 10
type input "12248$"
click at [586, 247] on input "text" at bounding box center [576, 249] width 37 height 10
type input "12798$"
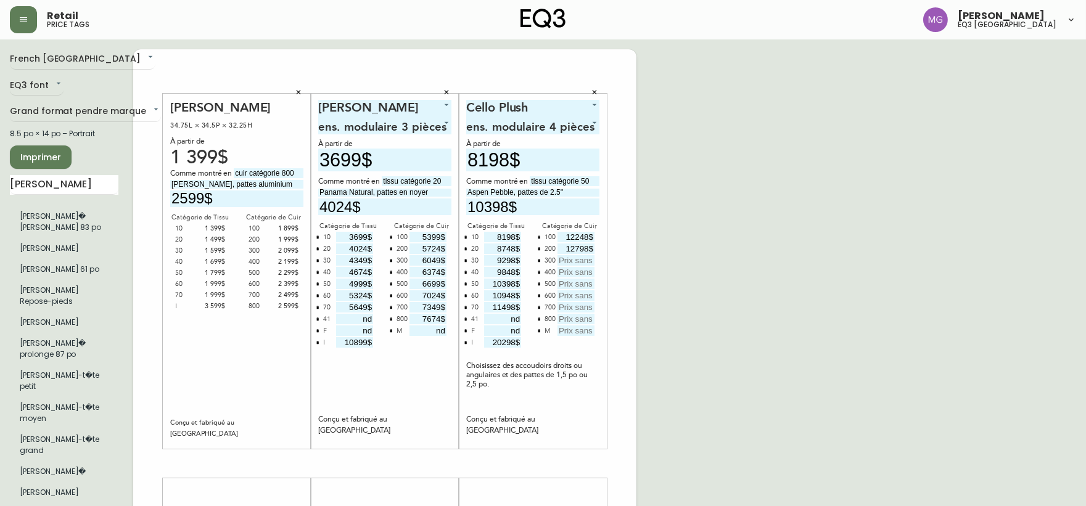
click at [588, 260] on input "text" at bounding box center [576, 260] width 37 height 10
type input "13348$"
click at [574, 272] on input "text" at bounding box center [576, 272] width 37 height 10
type input "13898$"
click at [569, 286] on input "text" at bounding box center [576, 284] width 37 height 10
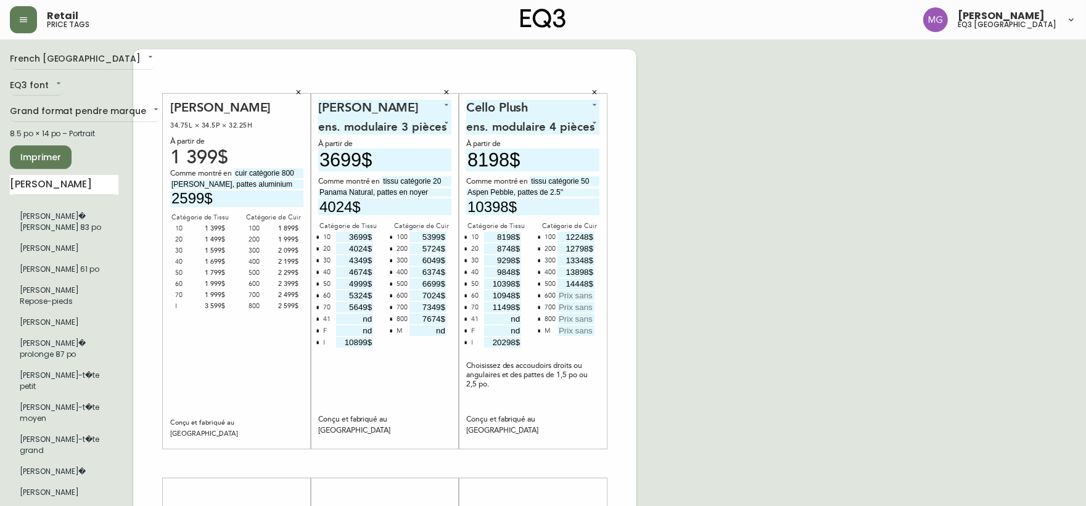
type input "14448$"
click at [572, 292] on input "text" at bounding box center [576, 296] width 37 height 10
click at [571, 307] on input "text" at bounding box center [576, 307] width 37 height 10
type input "14998$"
click at [587, 318] on input "text" at bounding box center [576, 319] width 37 height 10
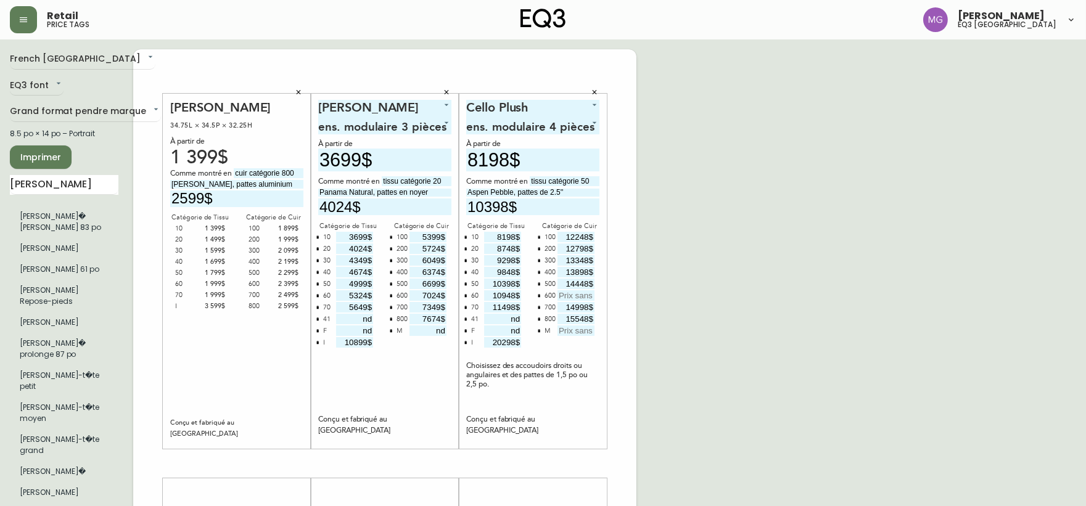
type input "15548$"
click at [576, 329] on input "text" at bounding box center [576, 331] width 37 height 10
type input "nd"
click at [720, 246] on div "French Canada fr_CA EQ3 font EQ3 Grand format pendre marque large 8.5 po × 14 p…" at bounding box center [543, 463] width 1067 height 829
click at [41, 157] on span "Imprimer" at bounding box center [41, 157] width 42 height 15
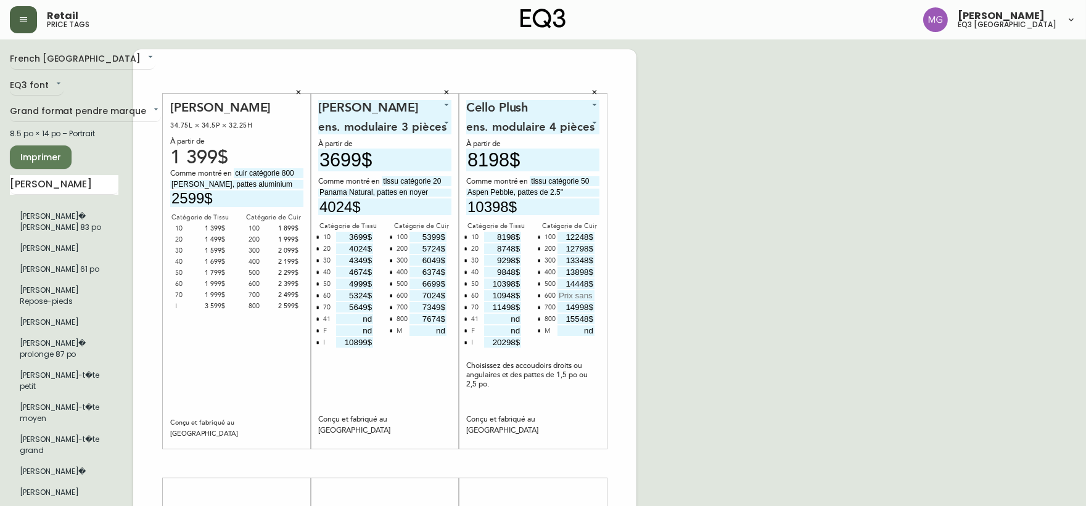
click at [19, 25] on button "button" at bounding box center [23, 19] width 27 height 27
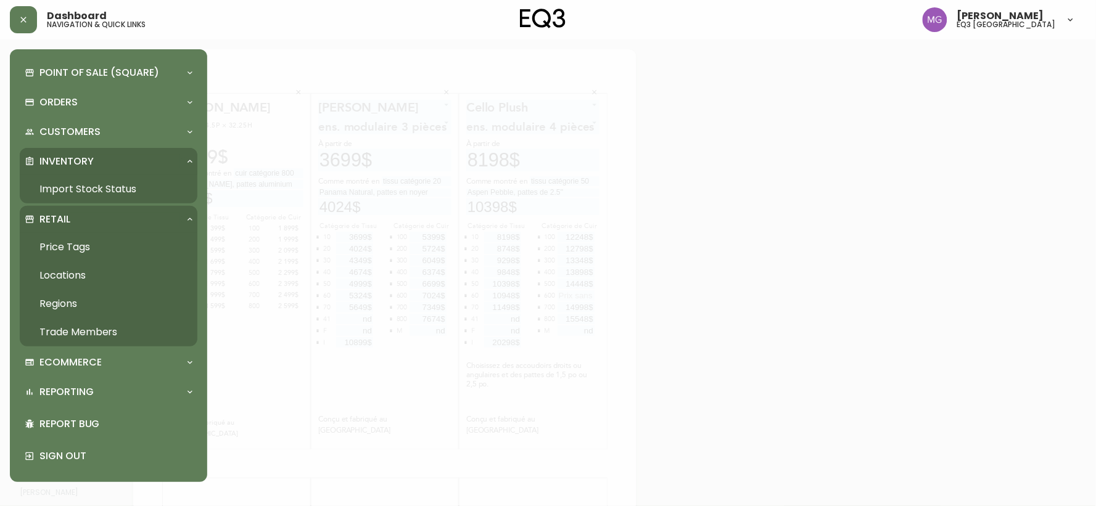
click at [50, 185] on link "Import Stock Status" at bounding box center [109, 189] width 178 height 28
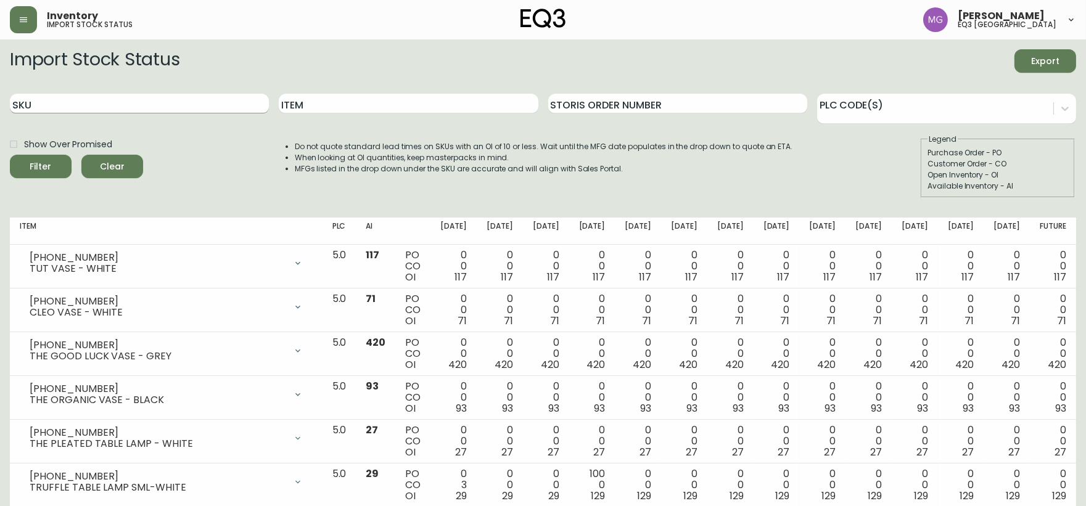
click at [134, 109] on input "SKU" at bounding box center [139, 104] width 259 height 20
paste input "[PHONE_NUMBER]"
type input "[PHONE_NUMBER]"
click at [10, 155] on button "Filter" at bounding box center [41, 166] width 62 height 23
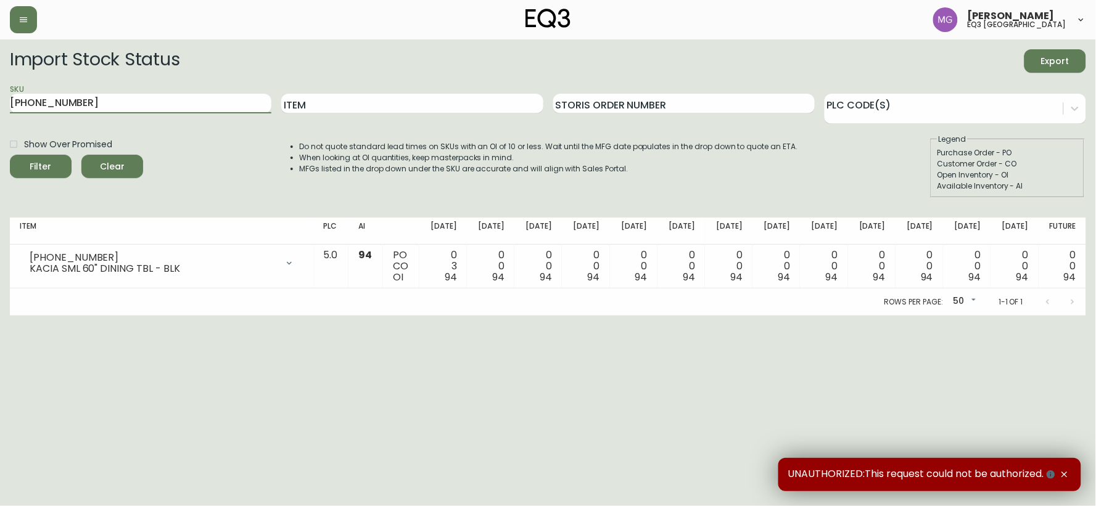
drag, startPoint x: 91, startPoint y: 106, endPoint x: 0, endPoint y: 102, distance: 91.4
click at [0, 99] on main "Import Stock Status Export SKU 7110-299-1 Item Storis Order Number PLC Code(s) …" at bounding box center [548, 177] width 1096 height 276
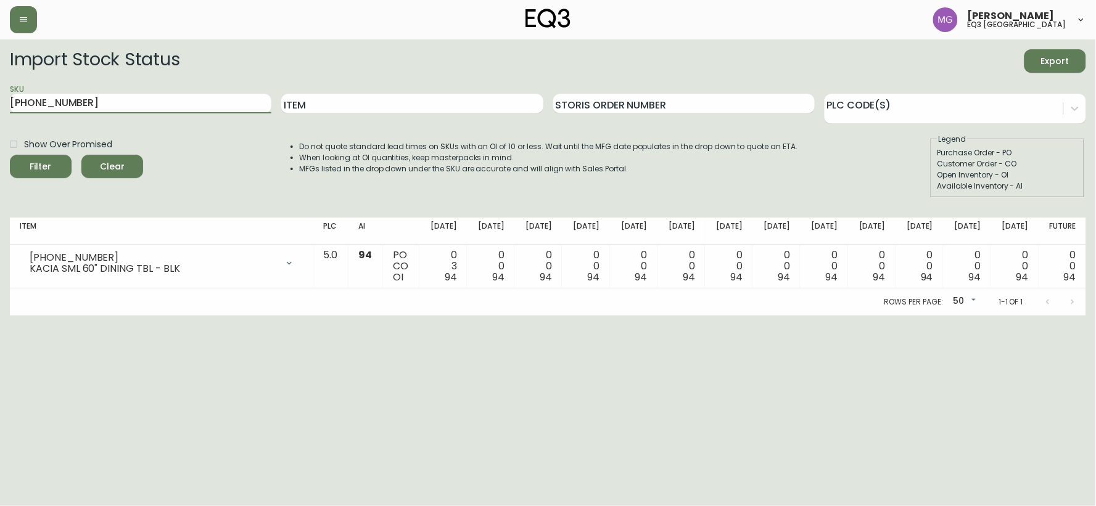
paste input "6020-425-13"
click at [10, 155] on button "Filter" at bounding box center [41, 166] width 62 height 23
drag, startPoint x: 109, startPoint y: 107, endPoint x: 0, endPoint y: 103, distance: 109.3
click at [0, 104] on main "Import Stock Status Export SKU 6020-425-13 Item Storis Order Number PLC Code(s)…" at bounding box center [548, 177] width 1096 height 276
paste input "19"
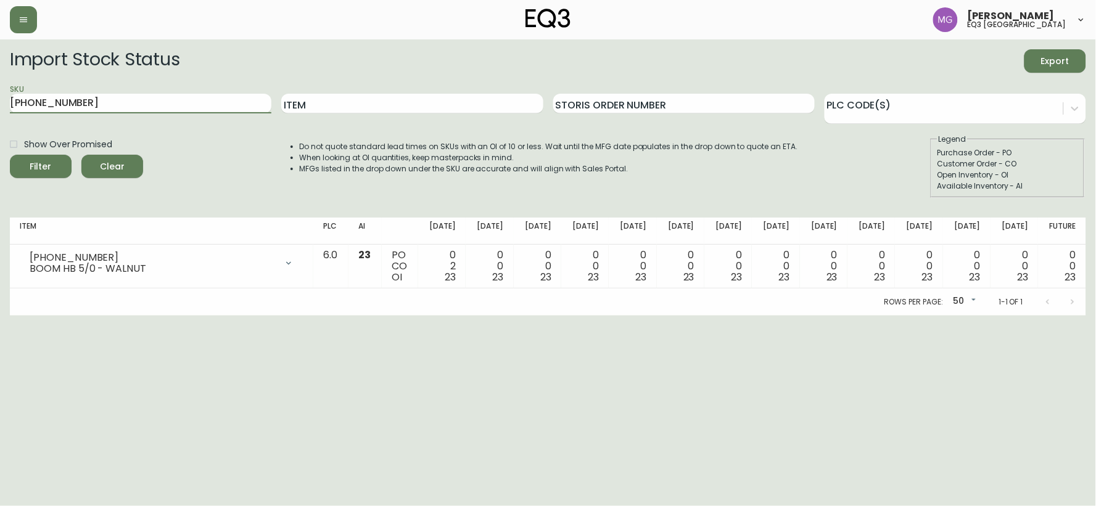
click at [10, 155] on button "Filter" at bounding box center [41, 166] width 62 height 23
drag, startPoint x: 78, startPoint y: 104, endPoint x: 0, endPoint y: 120, distance: 80.0
click at [0, 120] on main "Import Stock Status Export SKU 6020-419-13 Item Storis Order Number PLC Code(s)…" at bounding box center [548, 177] width 1096 height 276
paste input "2"
click at [10, 155] on button "Filter" at bounding box center [41, 166] width 62 height 23
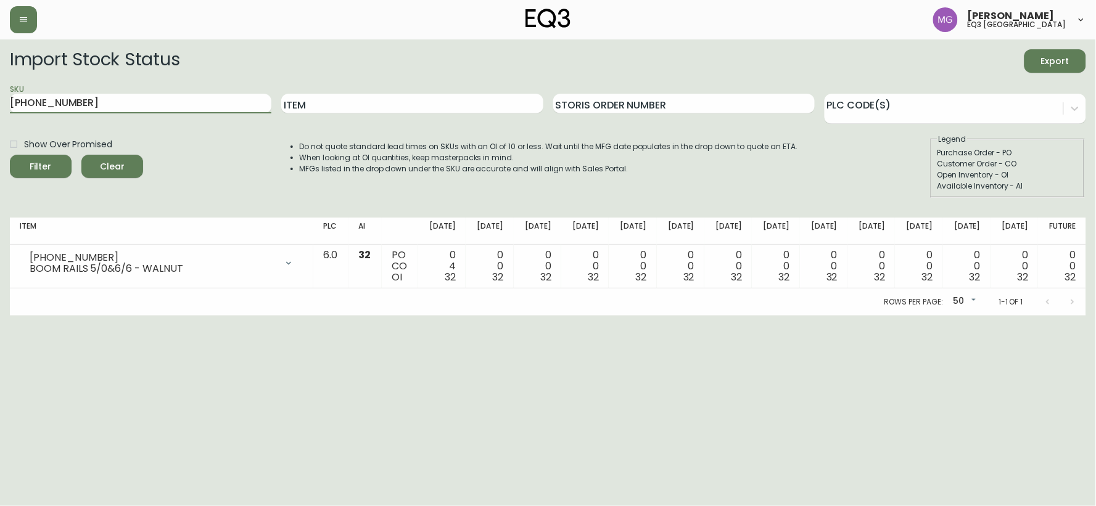
drag, startPoint x: 162, startPoint y: 97, endPoint x: 1, endPoint y: 86, distance: 161.3
click at [0, 101] on main "Import Stock Status Export SKU 6020-412-13 Item Storis Order Number PLC Code(s)…" at bounding box center [548, 177] width 1096 height 276
paste input "2"
click at [10, 155] on button "Filter" at bounding box center [41, 166] width 62 height 23
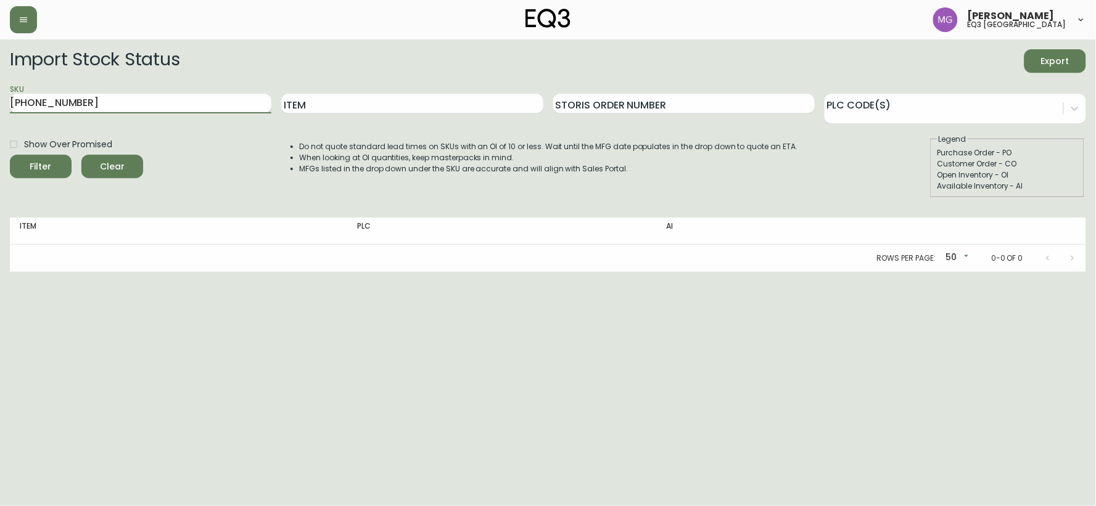
click at [83, 101] on input "6020-422-13" at bounding box center [141, 104] width 262 height 20
click at [10, 155] on button "Filter" at bounding box center [41, 166] width 62 height 23
drag, startPoint x: 96, startPoint y: 108, endPoint x: 0, endPoint y: 115, distance: 96.5
click at [0, 115] on main "Import Stock Status Export SKU 6020-422-13 Item Storis Order Number PLC Code(s)…" at bounding box center [548, 155] width 1096 height 233
click at [10, 155] on button "Filter" at bounding box center [41, 166] width 62 height 23
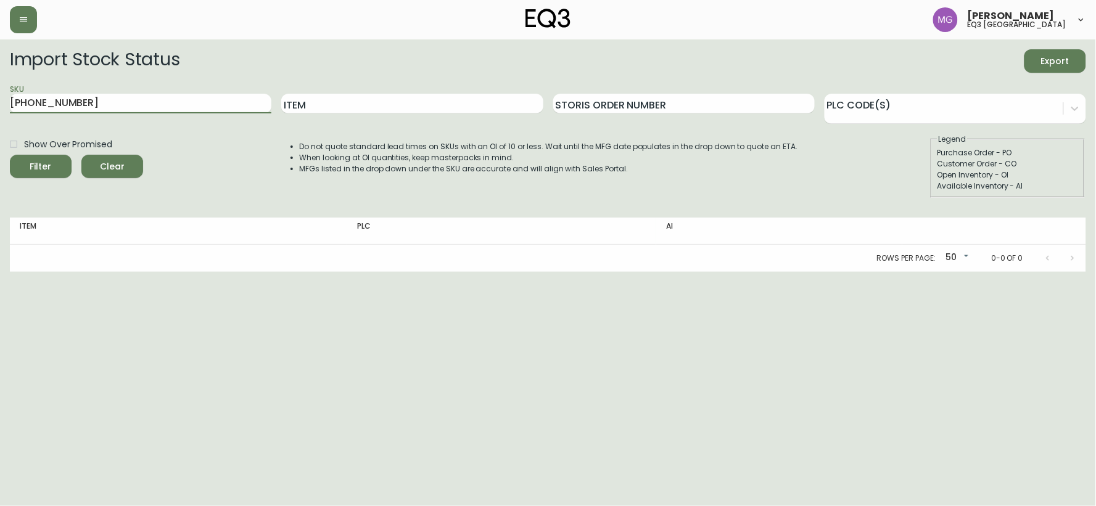
paste input "1"
type input "6020-421-13"
click at [10, 155] on button "Filter" at bounding box center [41, 166] width 62 height 23
